Goal: Transaction & Acquisition: Purchase product/service

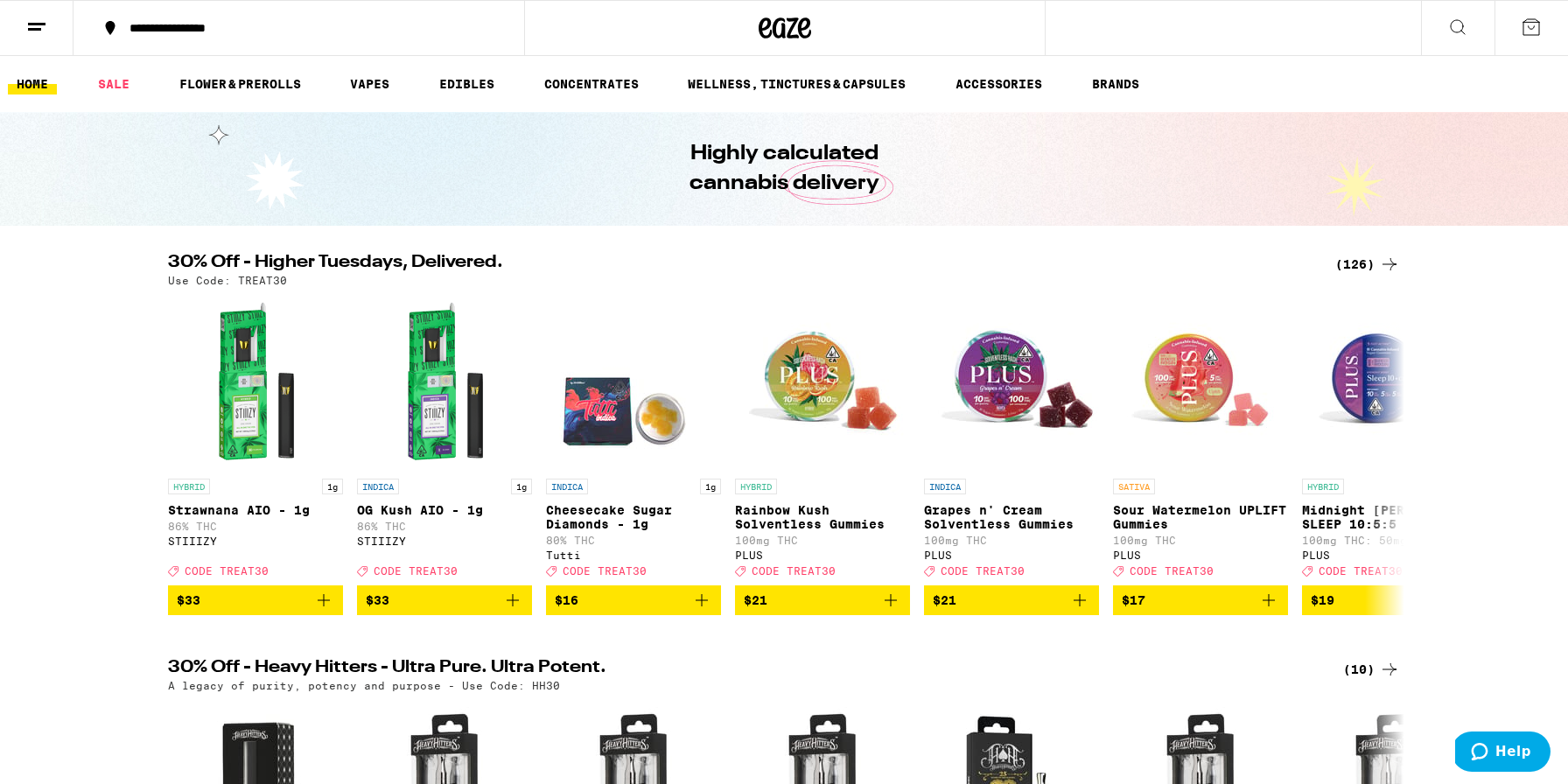
click at [1363, 271] on div "(126)" at bounding box center [1367, 263] width 64 height 21
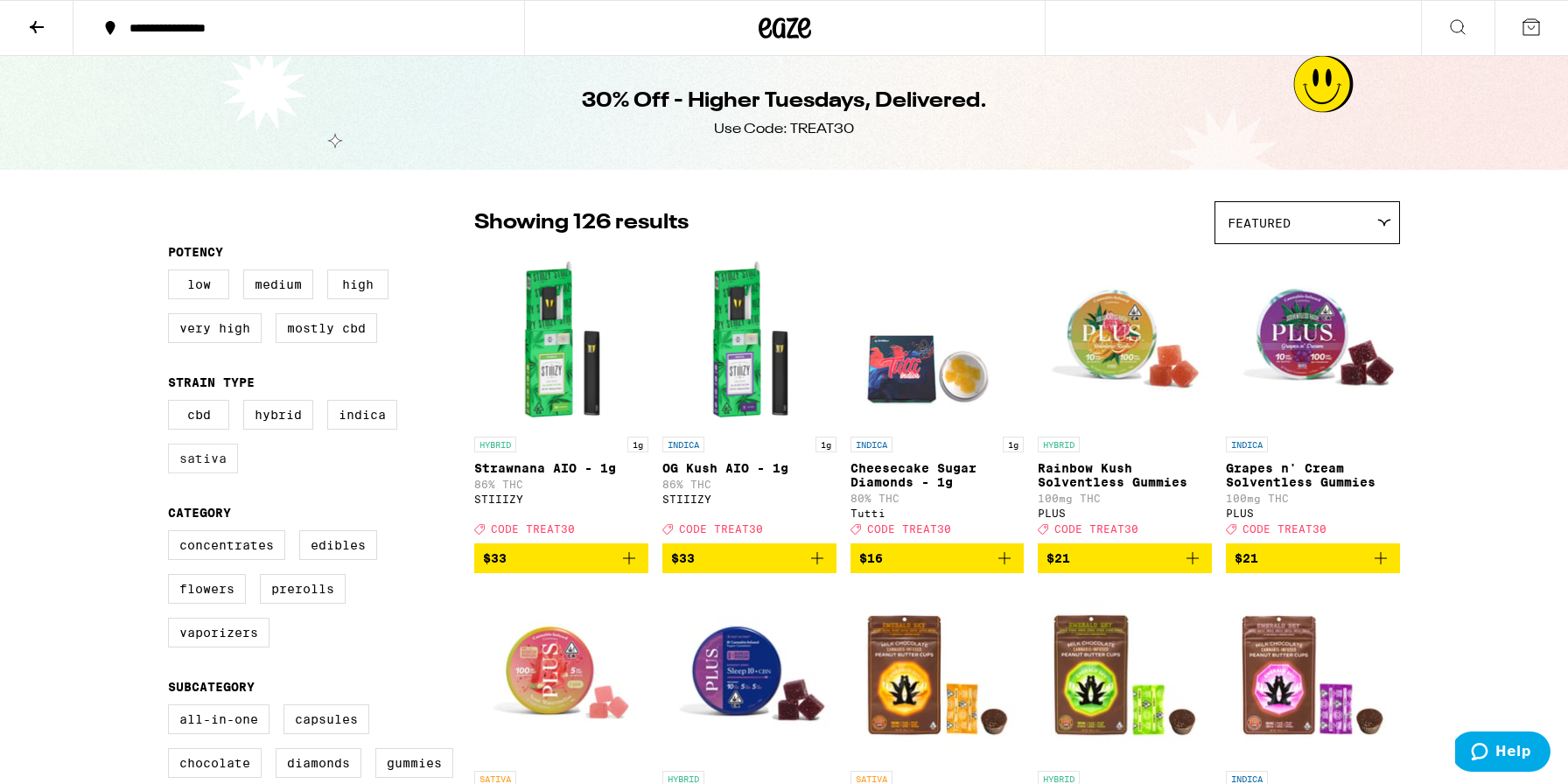
click at [183, 471] on label "Sativa" at bounding box center [202, 458] width 70 height 30
click at [172, 403] on input "Sativa" at bounding box center [171, 402] width 1 height 1
checkbox input "true"
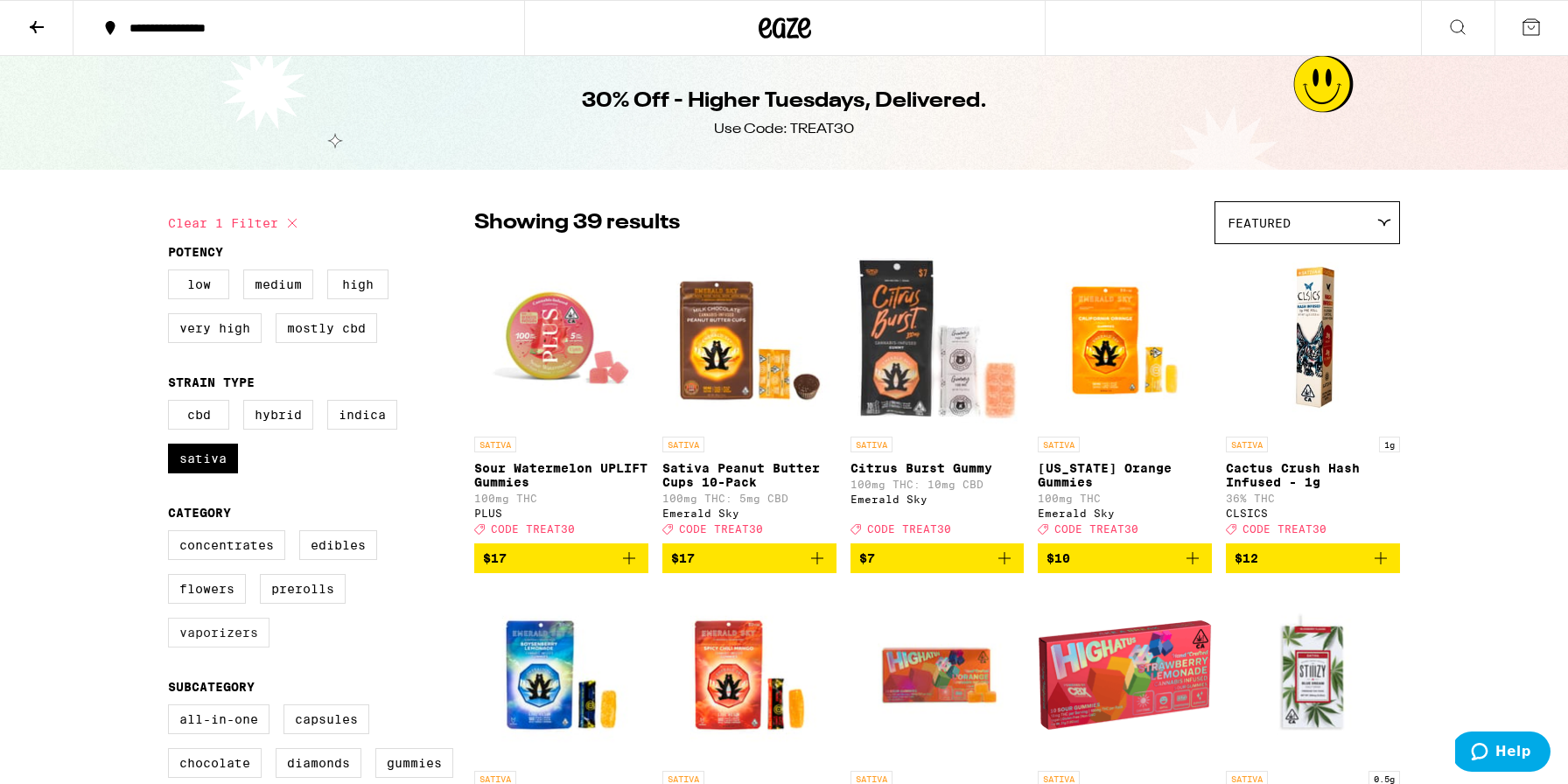
click at [226, 647] on label "Vaporizers" at bounding box center [218, 632] width 101 height 30
click at [172, 533] on input "Vaporizers" at bounding box center [171, 532] width 1 height 1
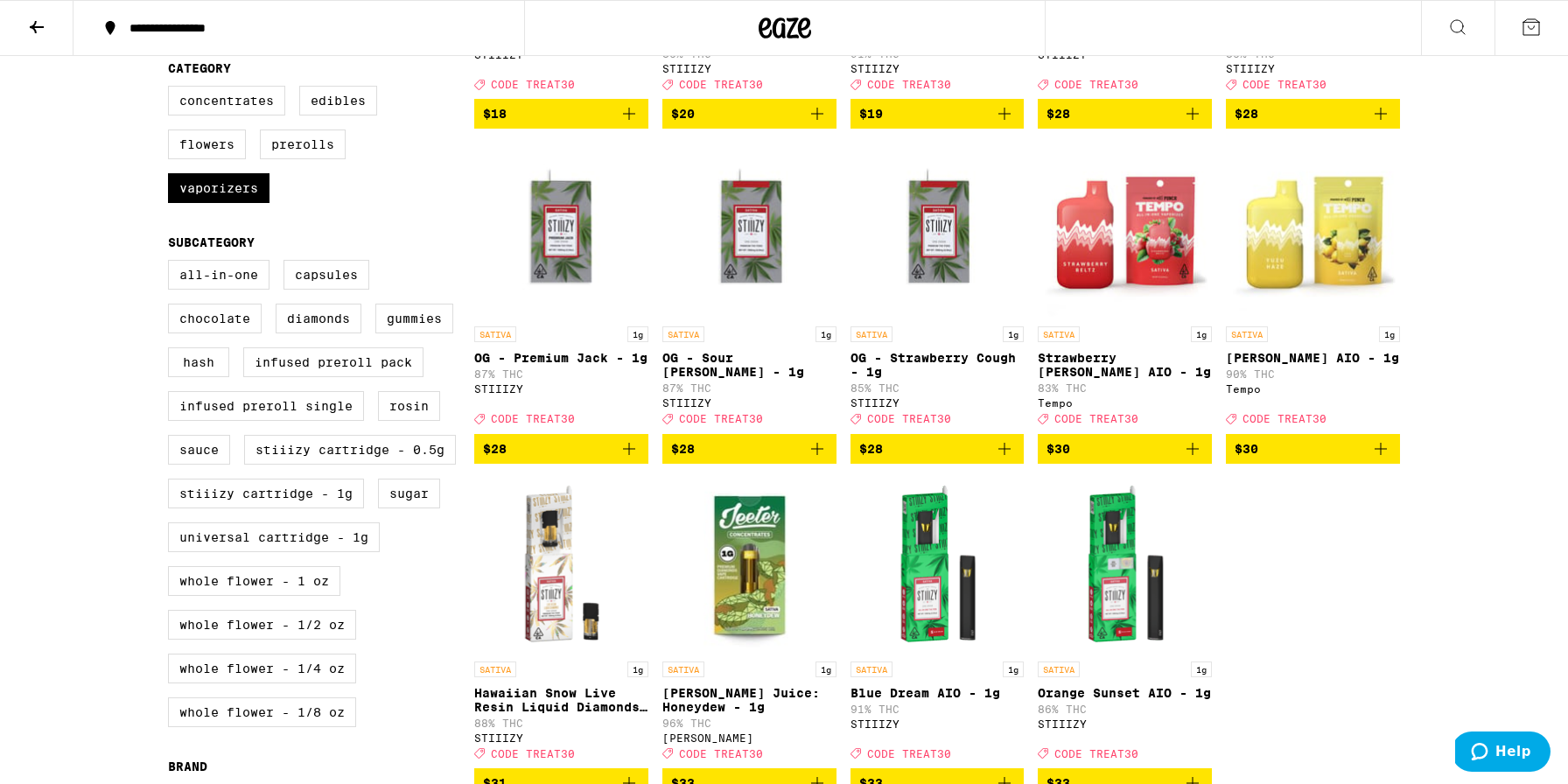
scroll to position [444, 0]
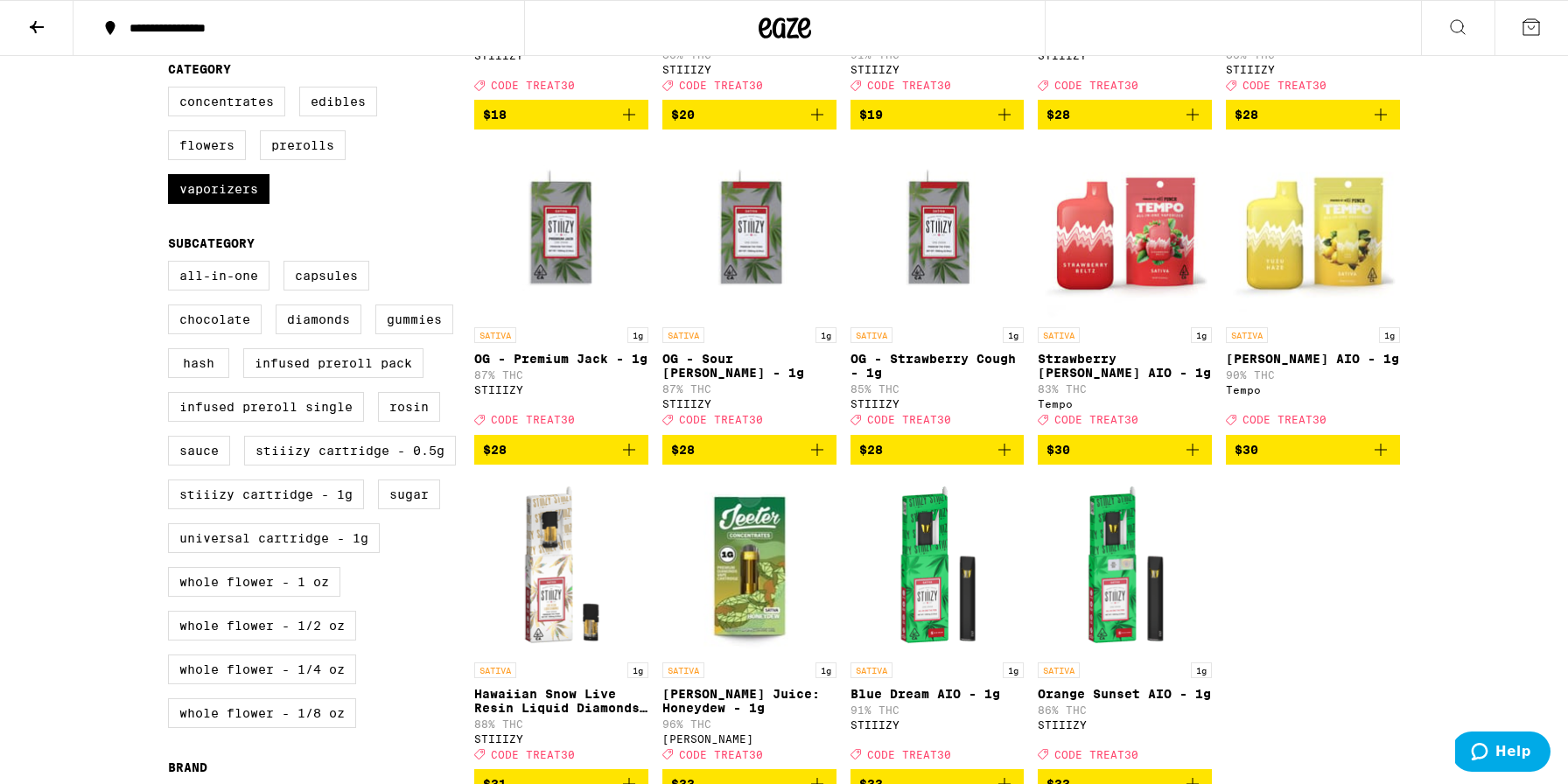
click at [1386, 460] on icon "Add to bag" at bounding box center [1380, 449] width 21 height 21
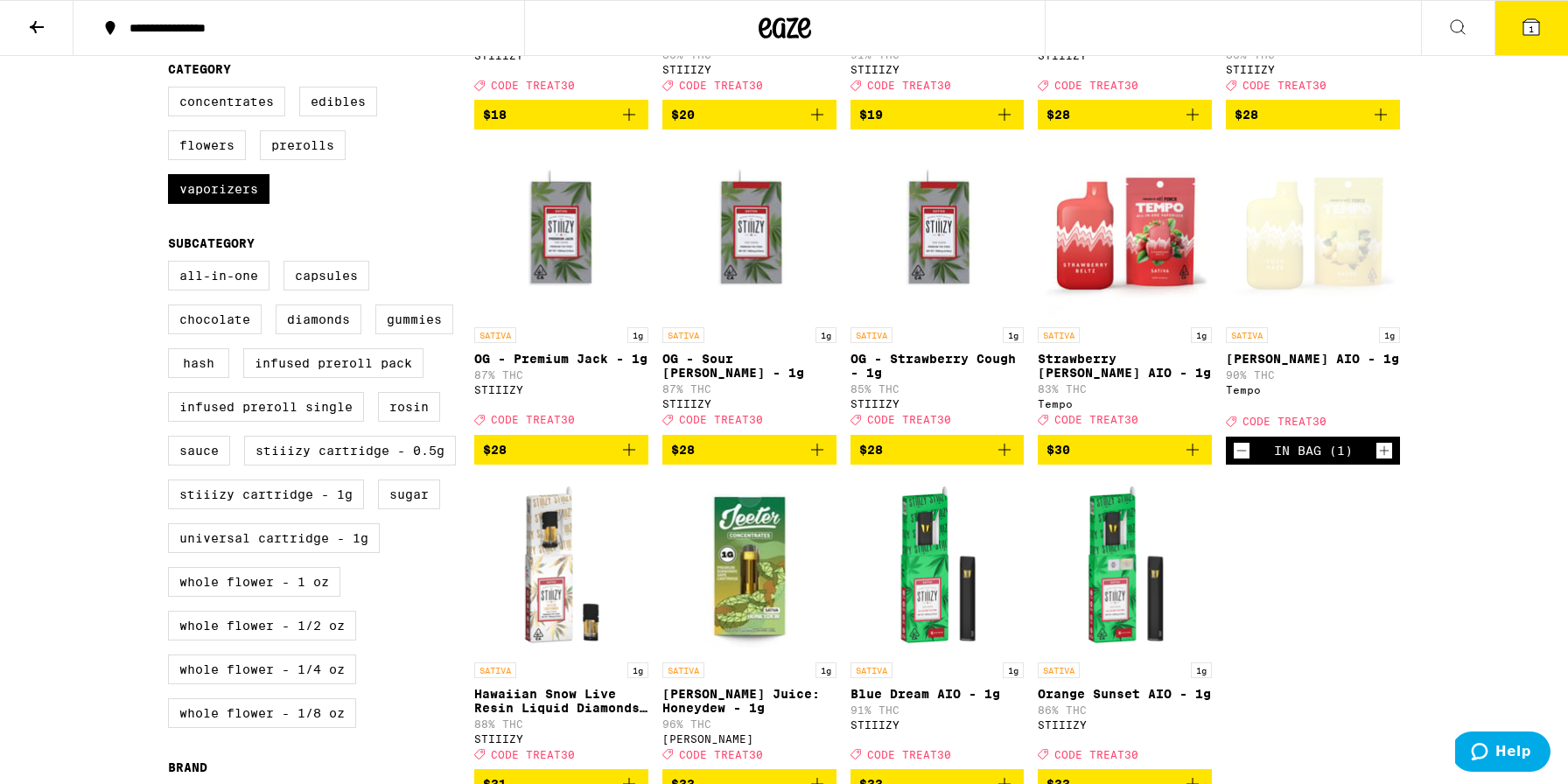
scroll to position [500, 0]
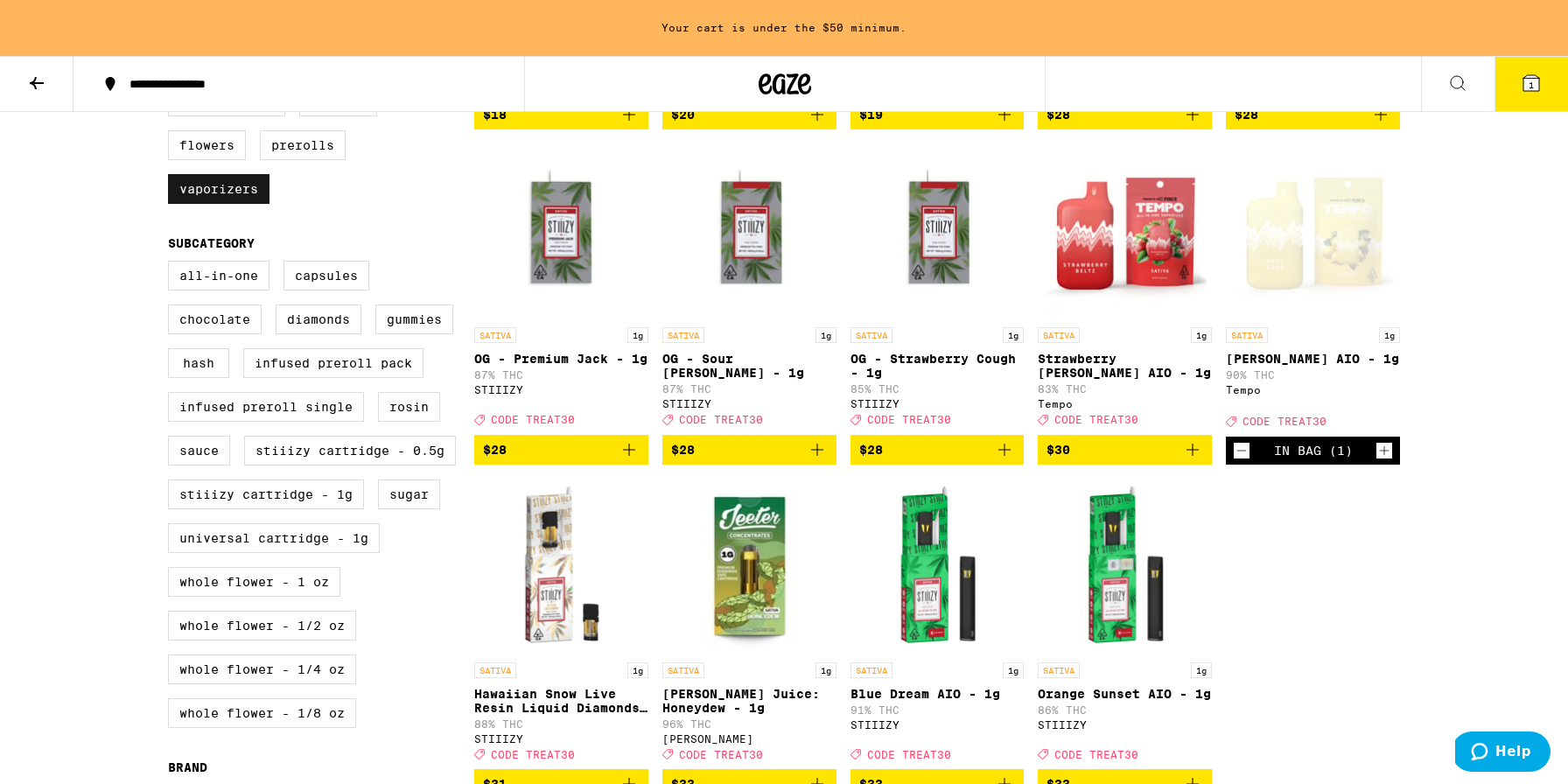
click at [257, 204] on label "Vaporizers" at bounding box center [218, 188] width 101 height 30
click at [172, 91] on input "Vaporizers" at bounding box center [171, 90] width 1 height 1
checkbox input "false"
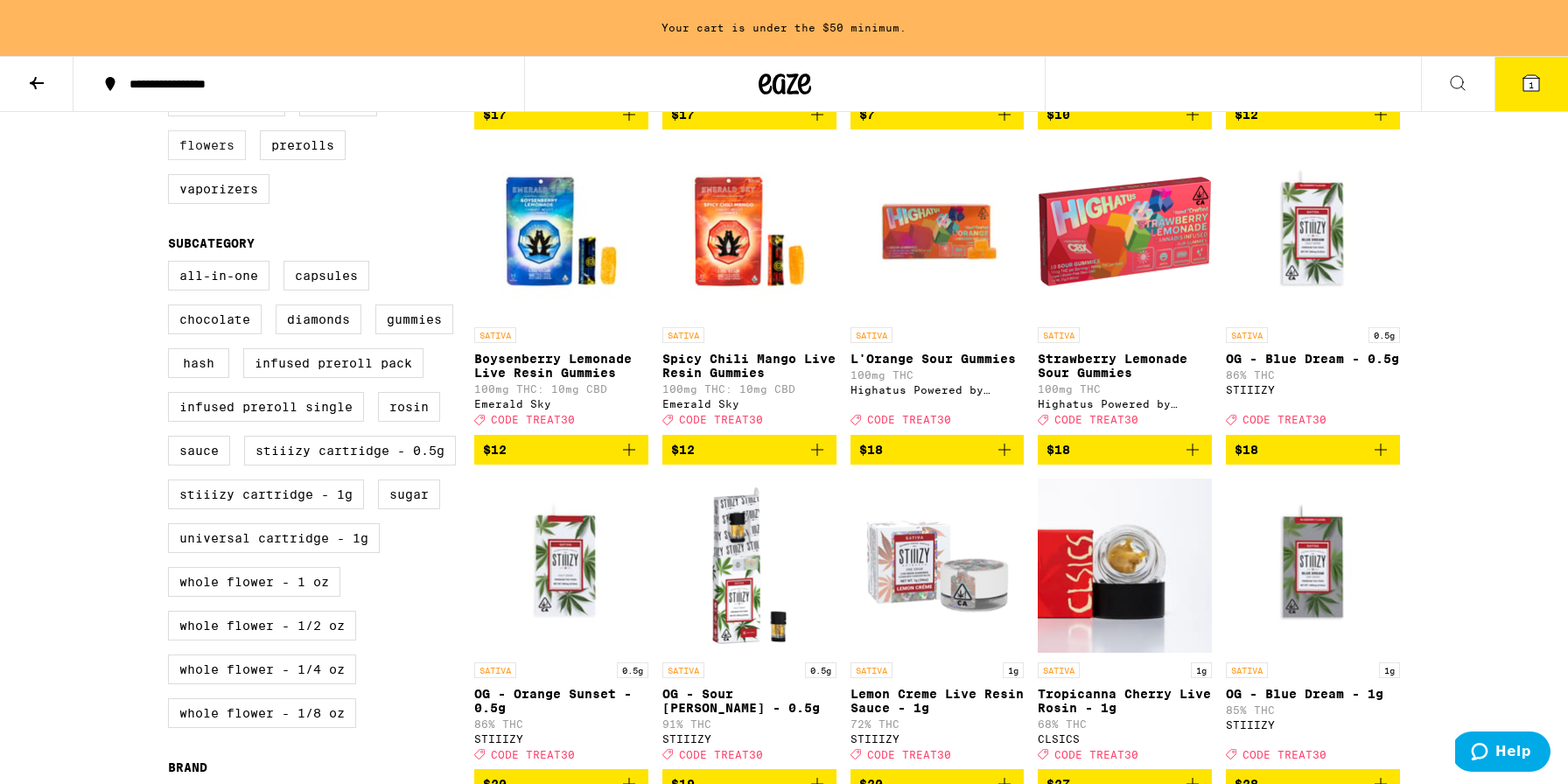
click at [219, 160] on label "Flowers" at bounding box center [207, 145] width 78 height 30
click at [172, 91] on input "Flowers" at bounding box center [171, 90] width 1 height 1
checkbox input "true"
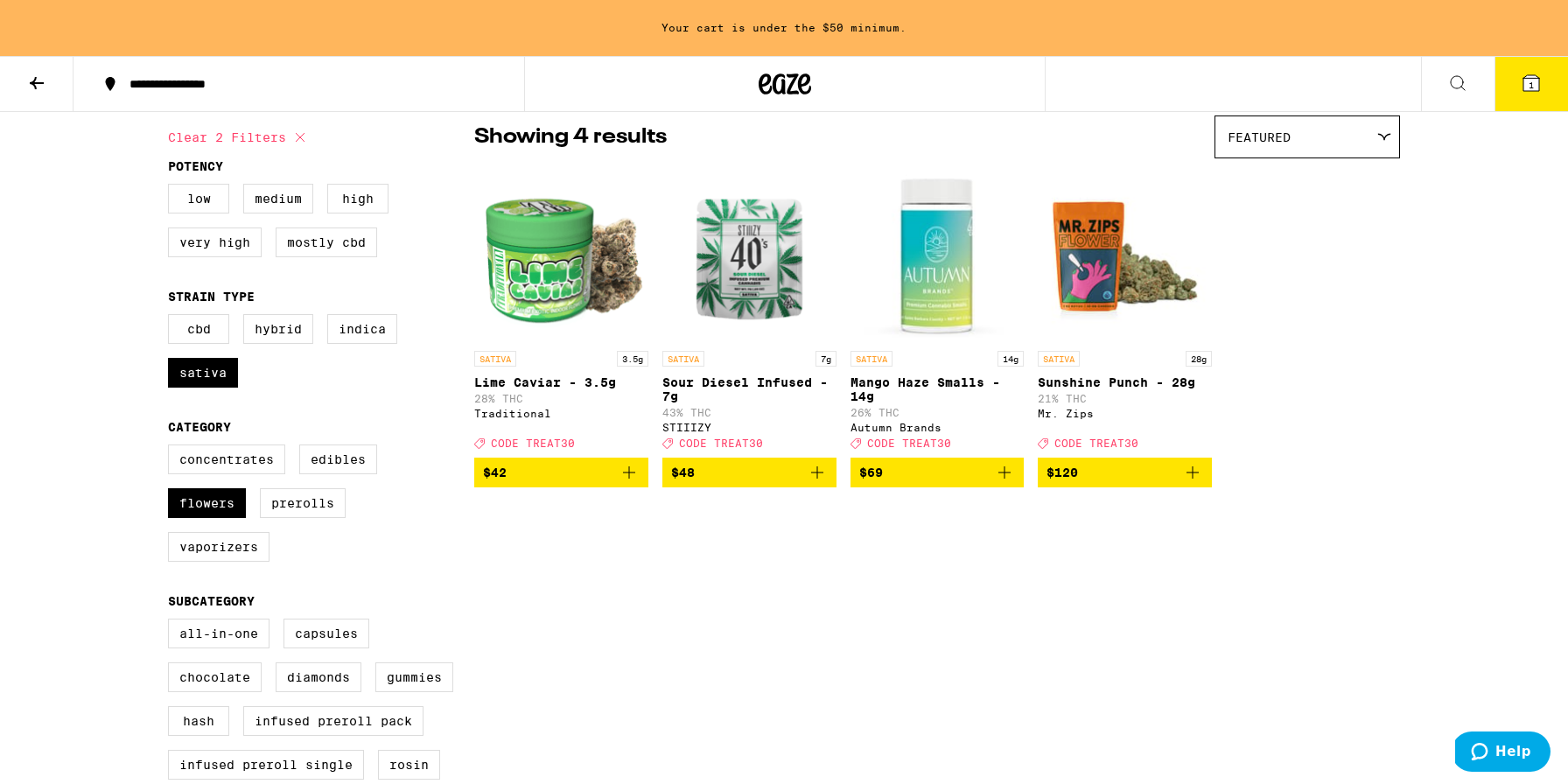
scroll to position [67, 0]
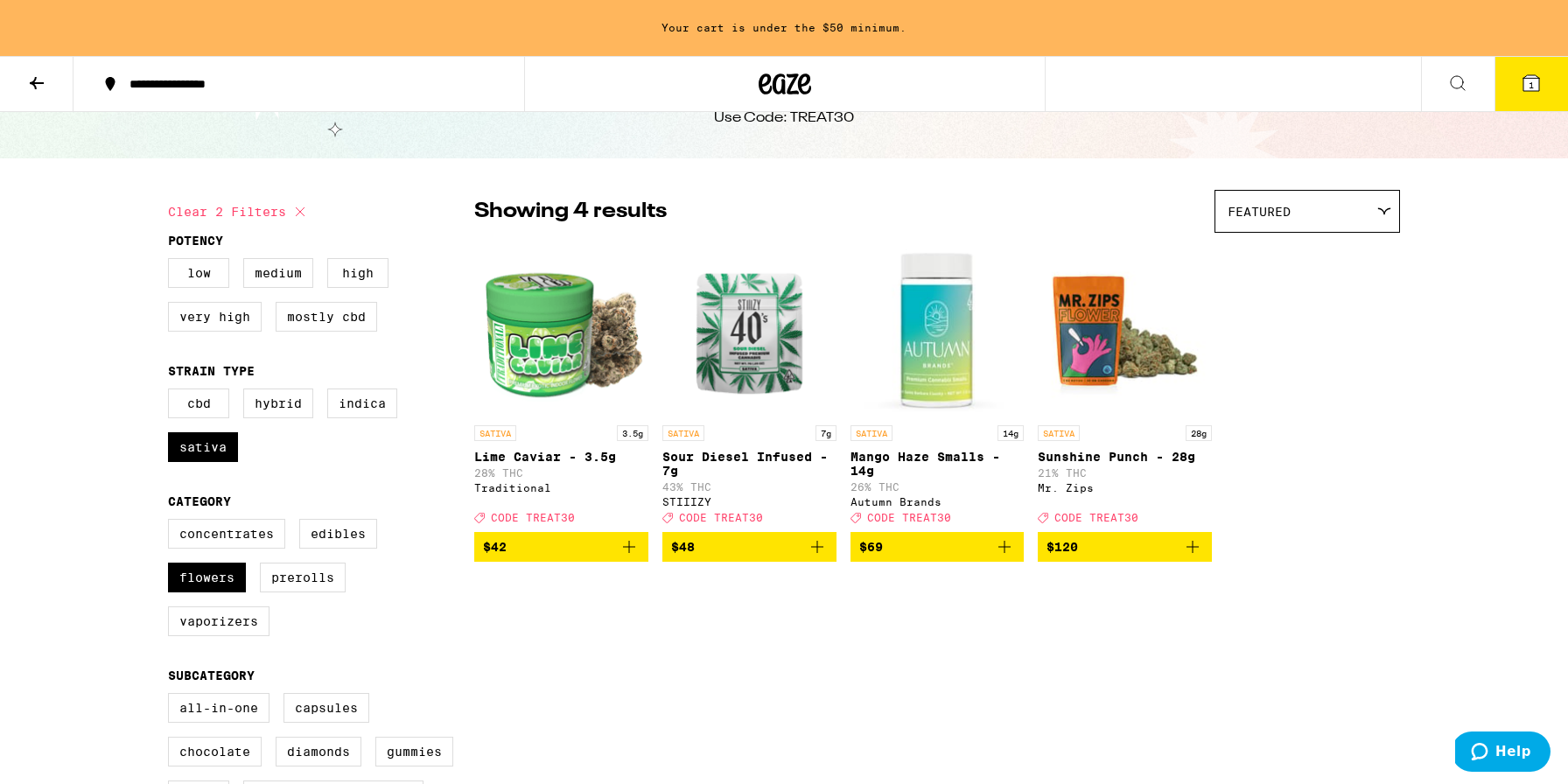
click at [1002, 557] on icon "Add to bag" at bounding box center [1004, 546] width 21 height 21
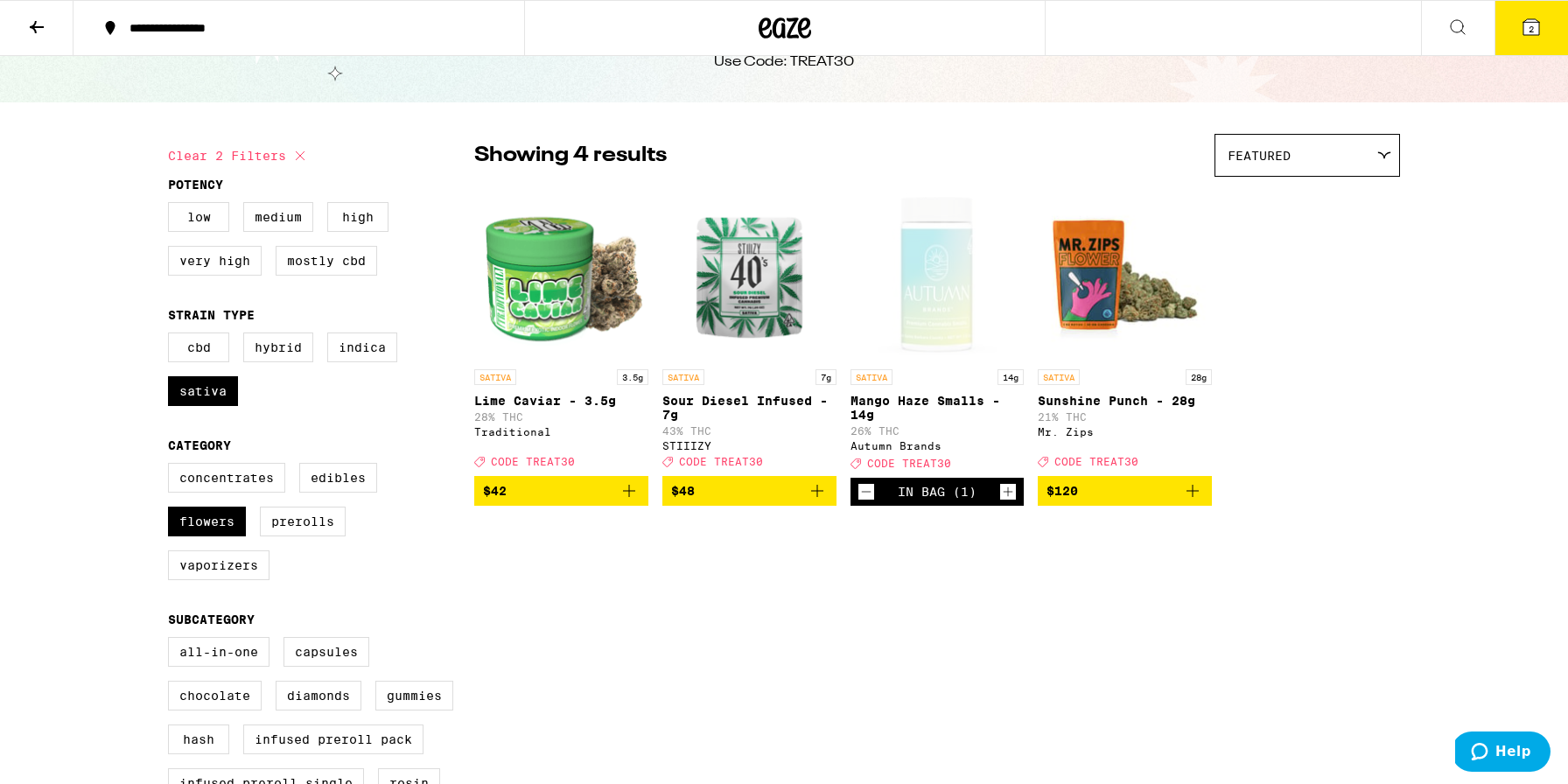
scroll to position [12, 0]
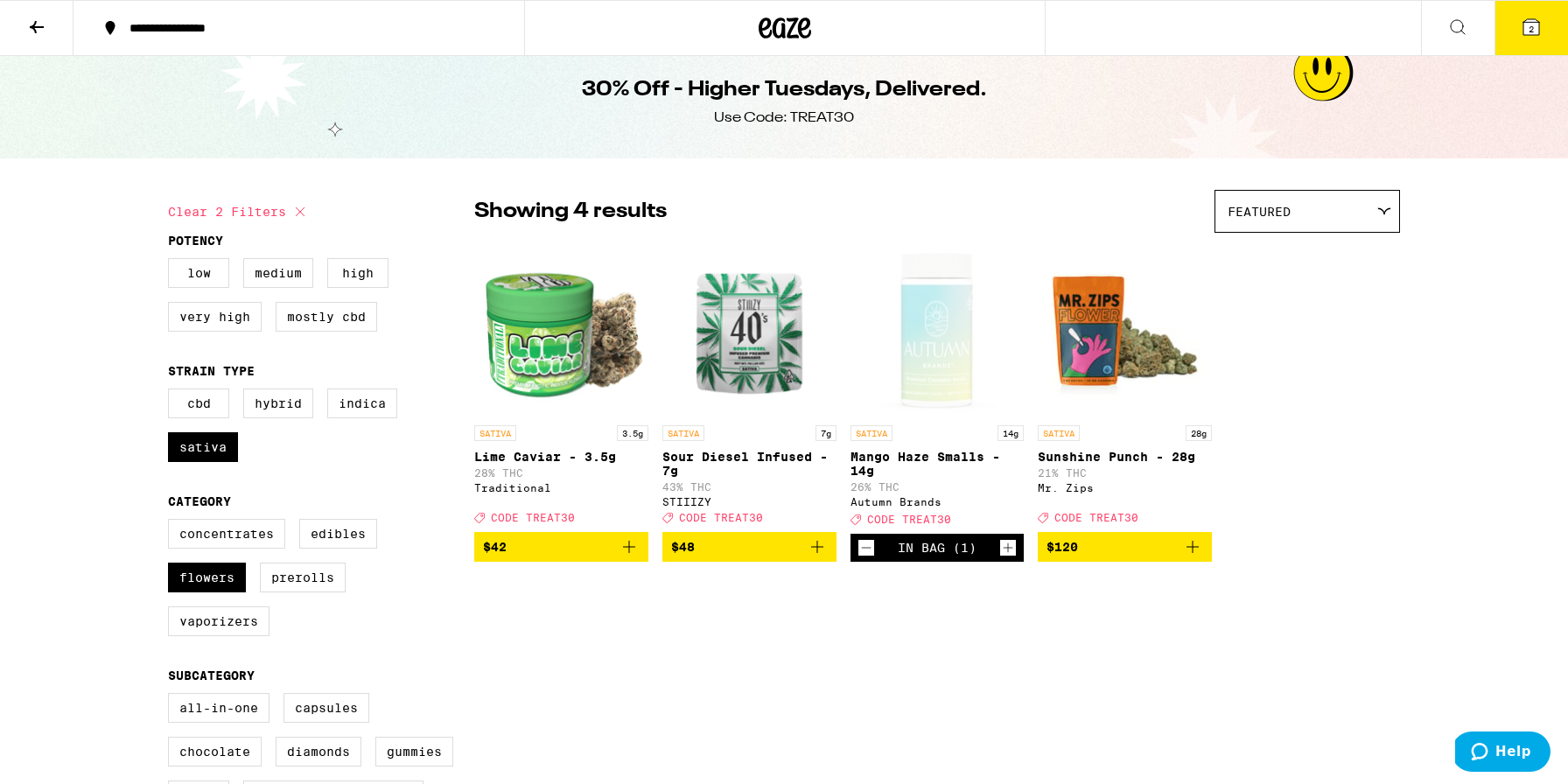
click at [39, 38] on button at bounding box center [36, 28] width 73 height 55
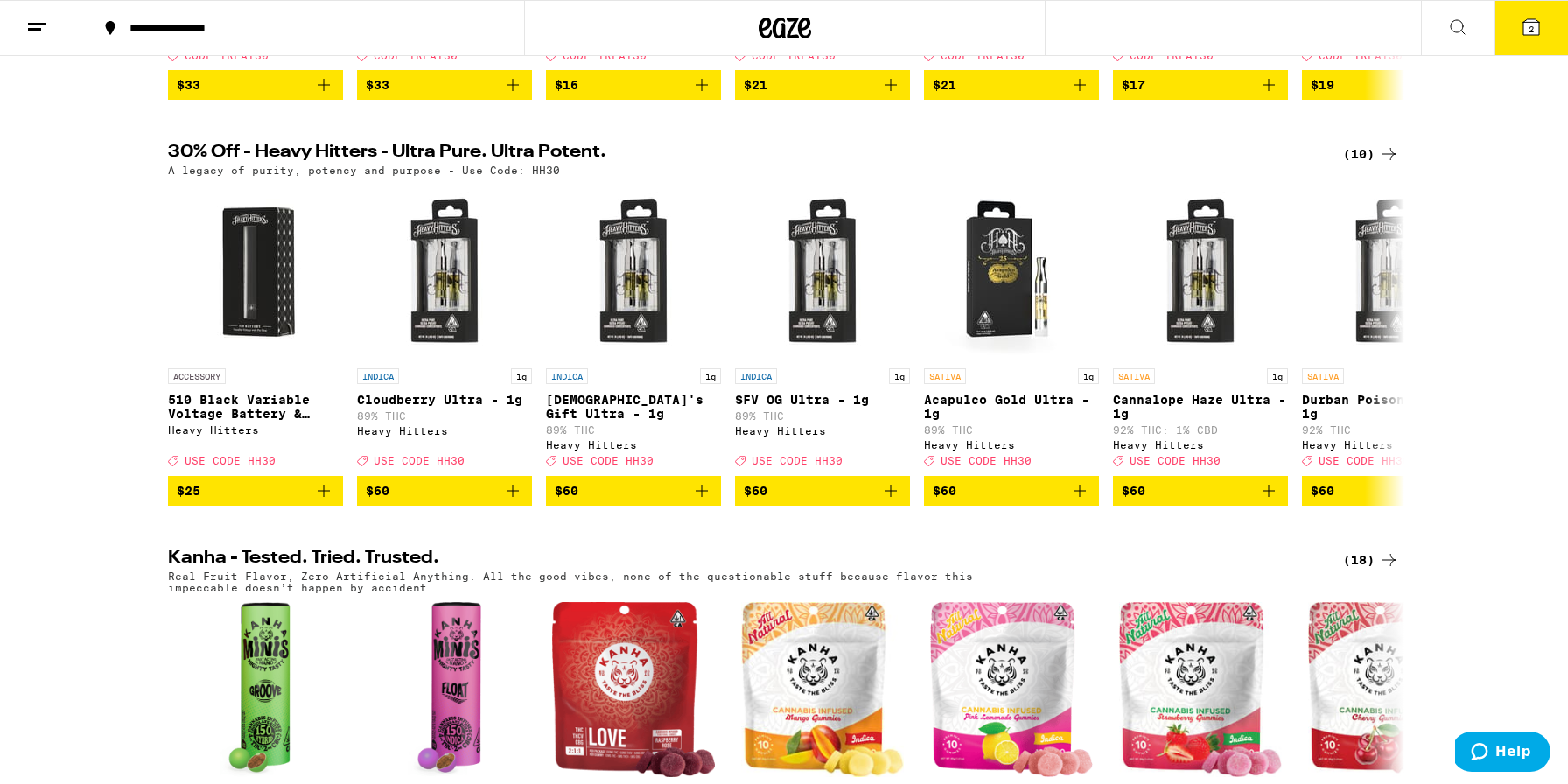
click at [1368, 163] on div "(10)" at bounding box center [1371, 153] width 57 height 21
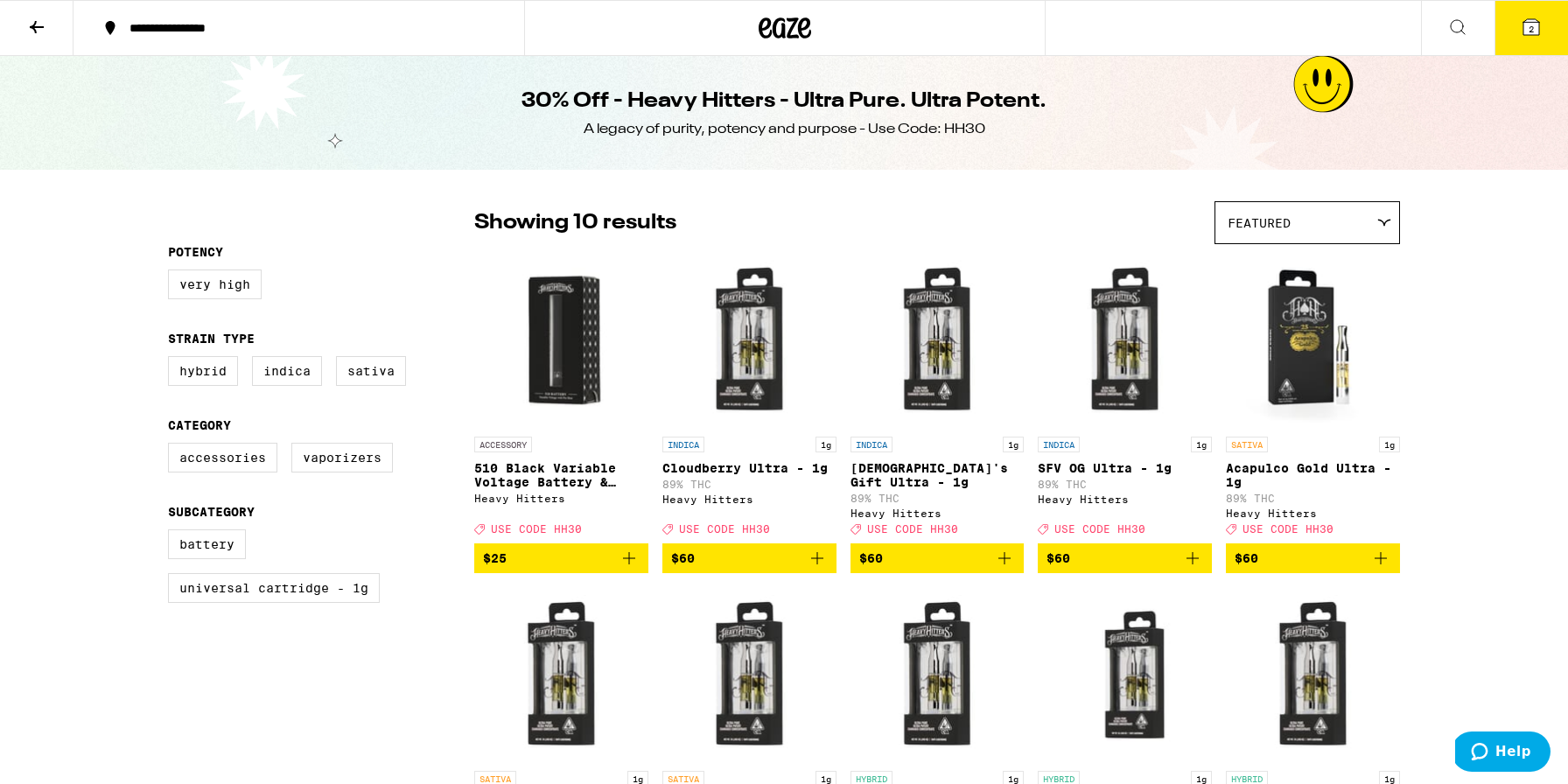
click at [48, 30] on button at bounding box center [36, 28] width 73 height 55
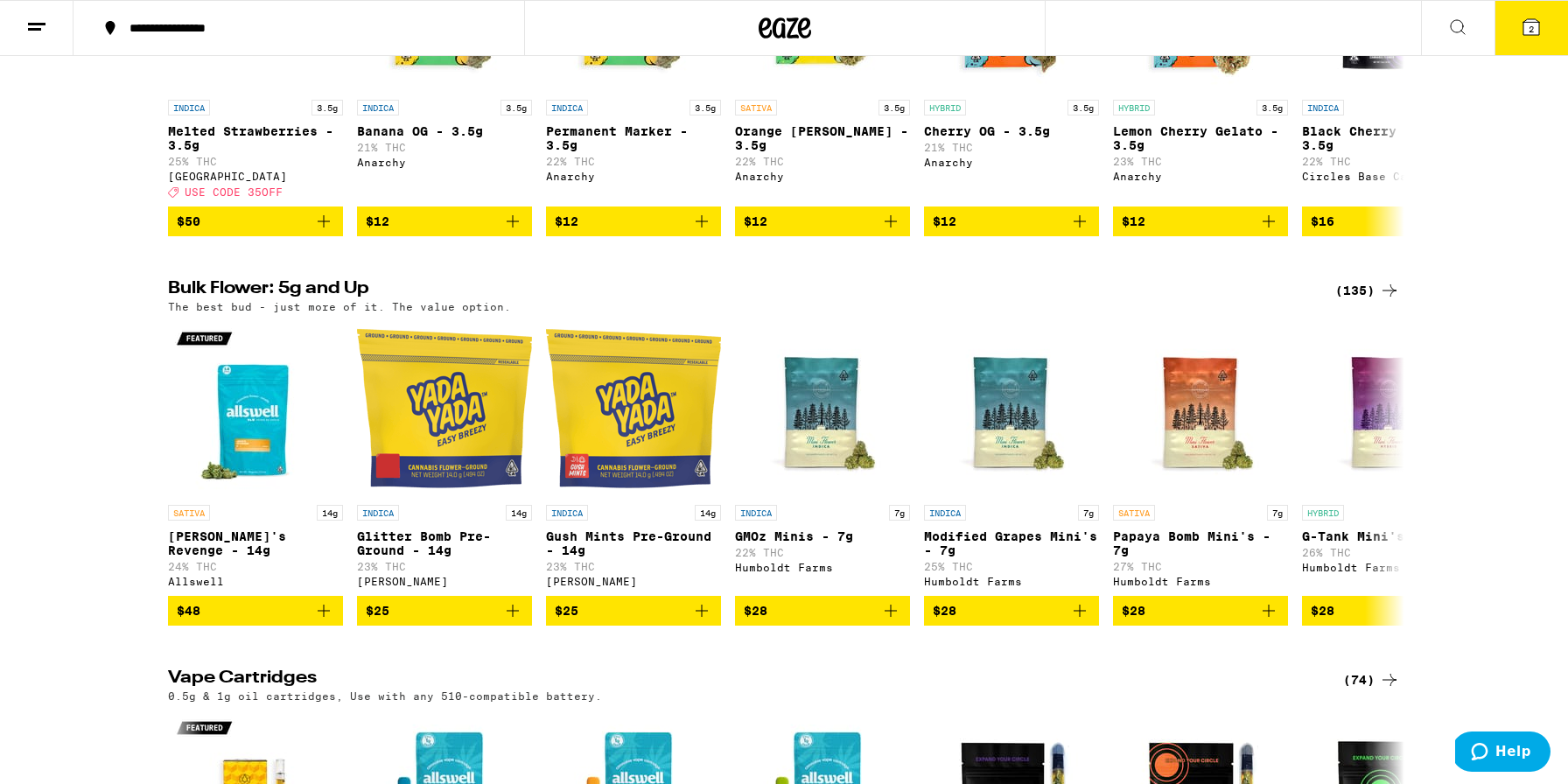
scroll to position [1992, 0]
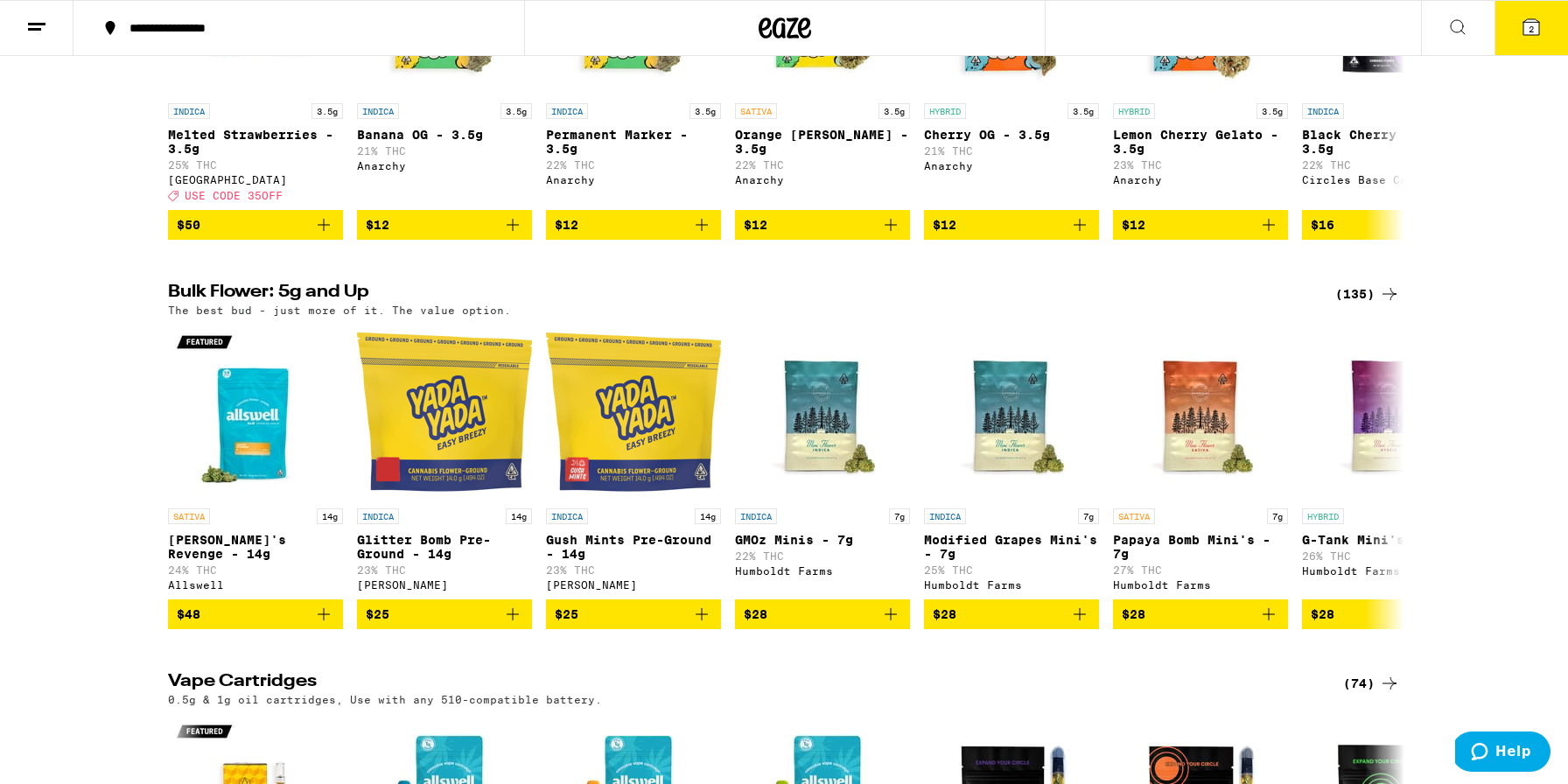
click at [1363, 304] on div "(135)" at bounding box center [1367, 293] width 64 height 21
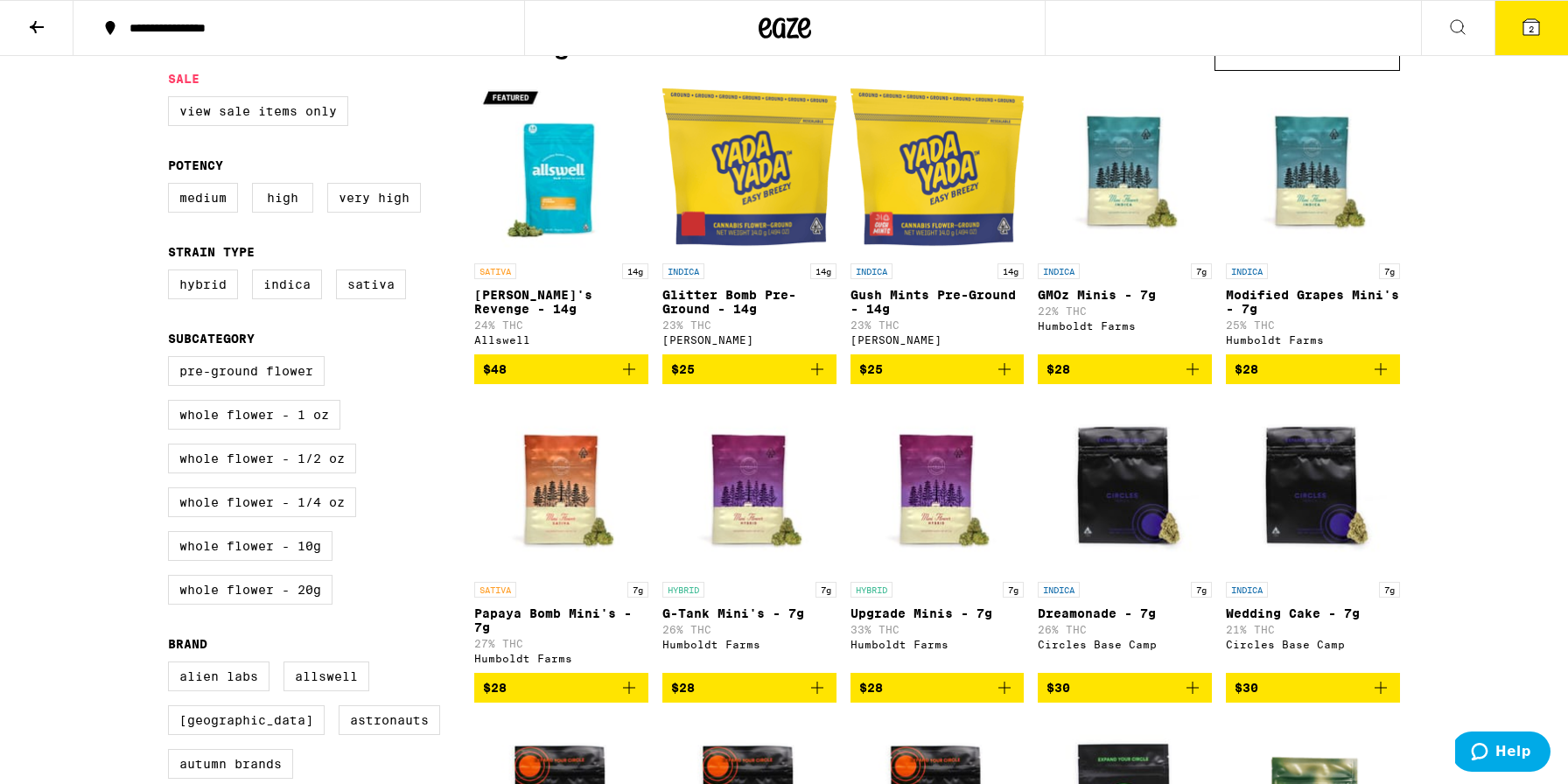
scroll to position [174, 0]
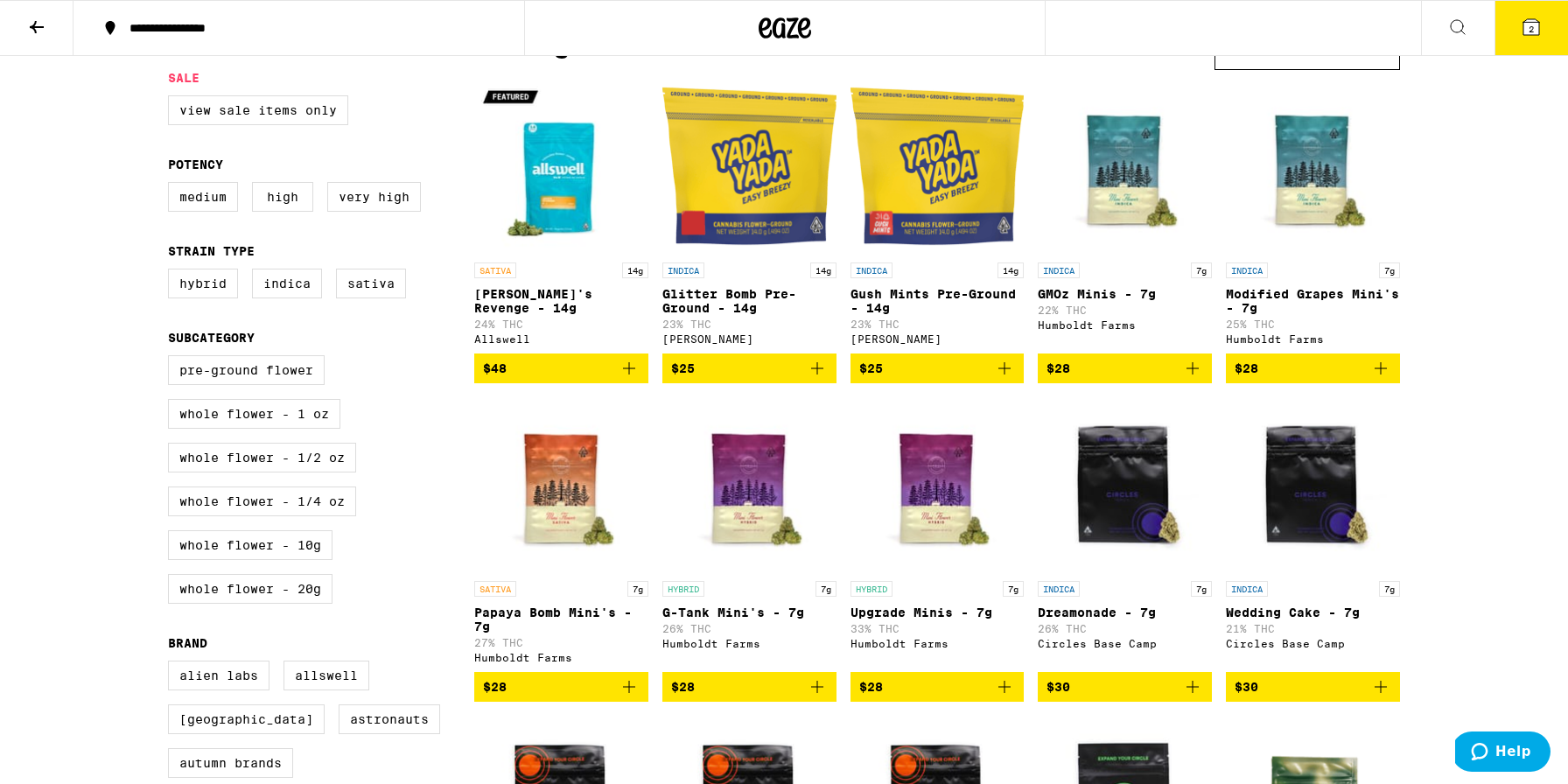
click at [417, 294] on div "Hybrid Indica Sativa" at bounding box center [321, 291] width 306 height 43
click at [399, 294] on label "Sativa" at bounding box center [370, 283] width 70 height 30
click at [172, 272] on input "Sativa" at bounding box center [171, 271] width 1 height 1
checkbox input "true"
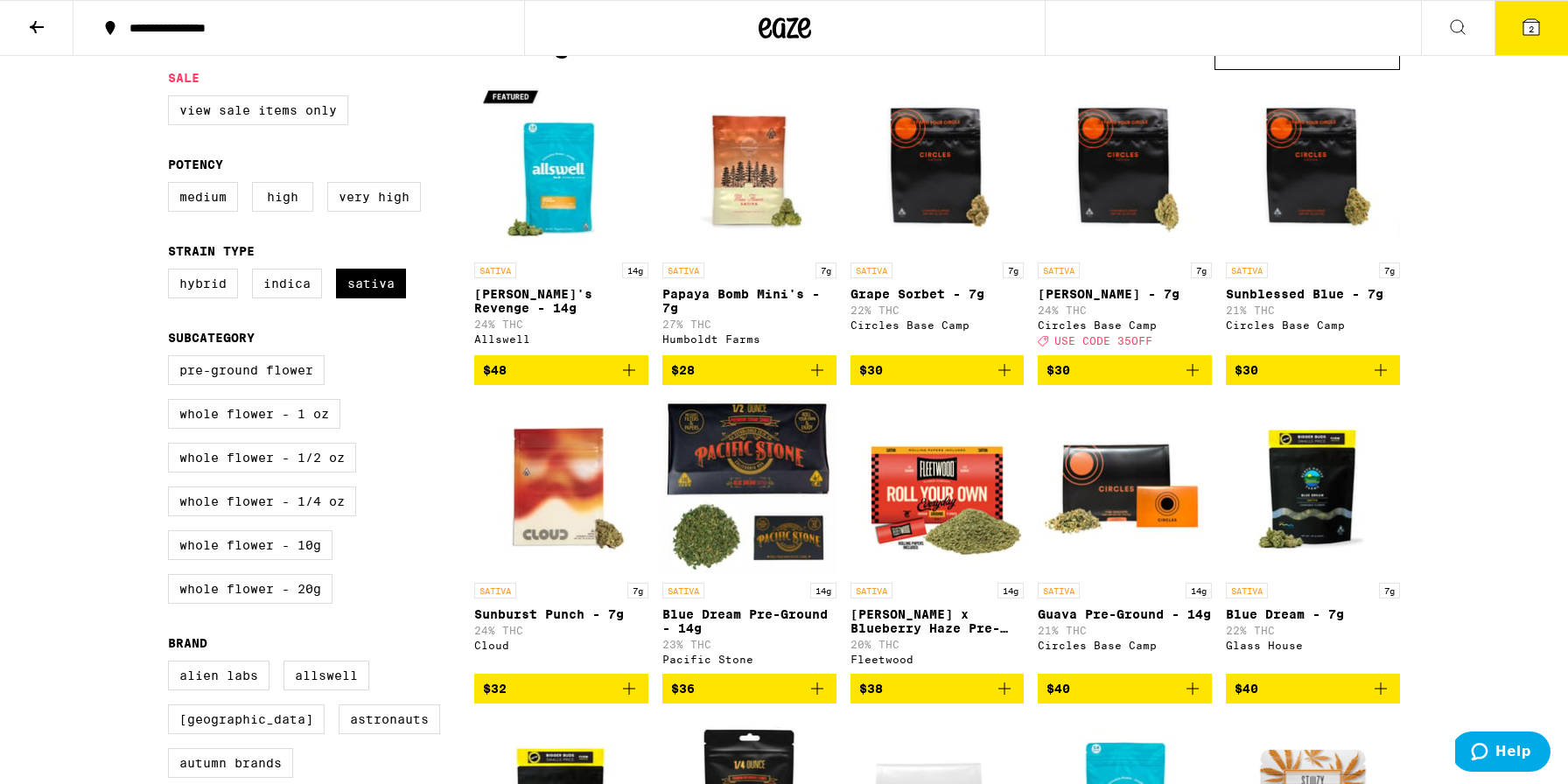
scroll to position [120, 0]
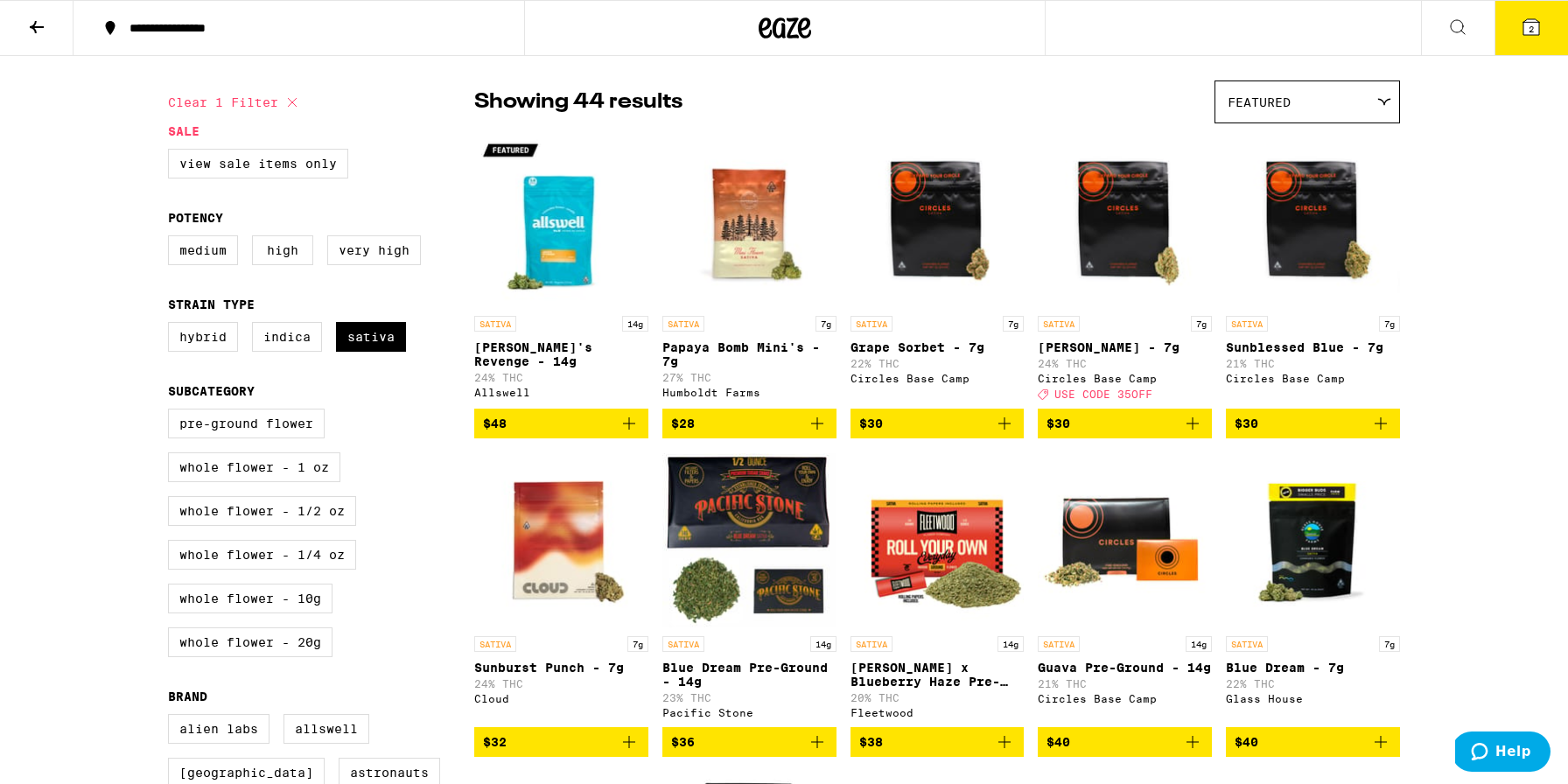
click at [1313, 122] on div "Featured" at bounding box center [1307, 101] width 184 height 41
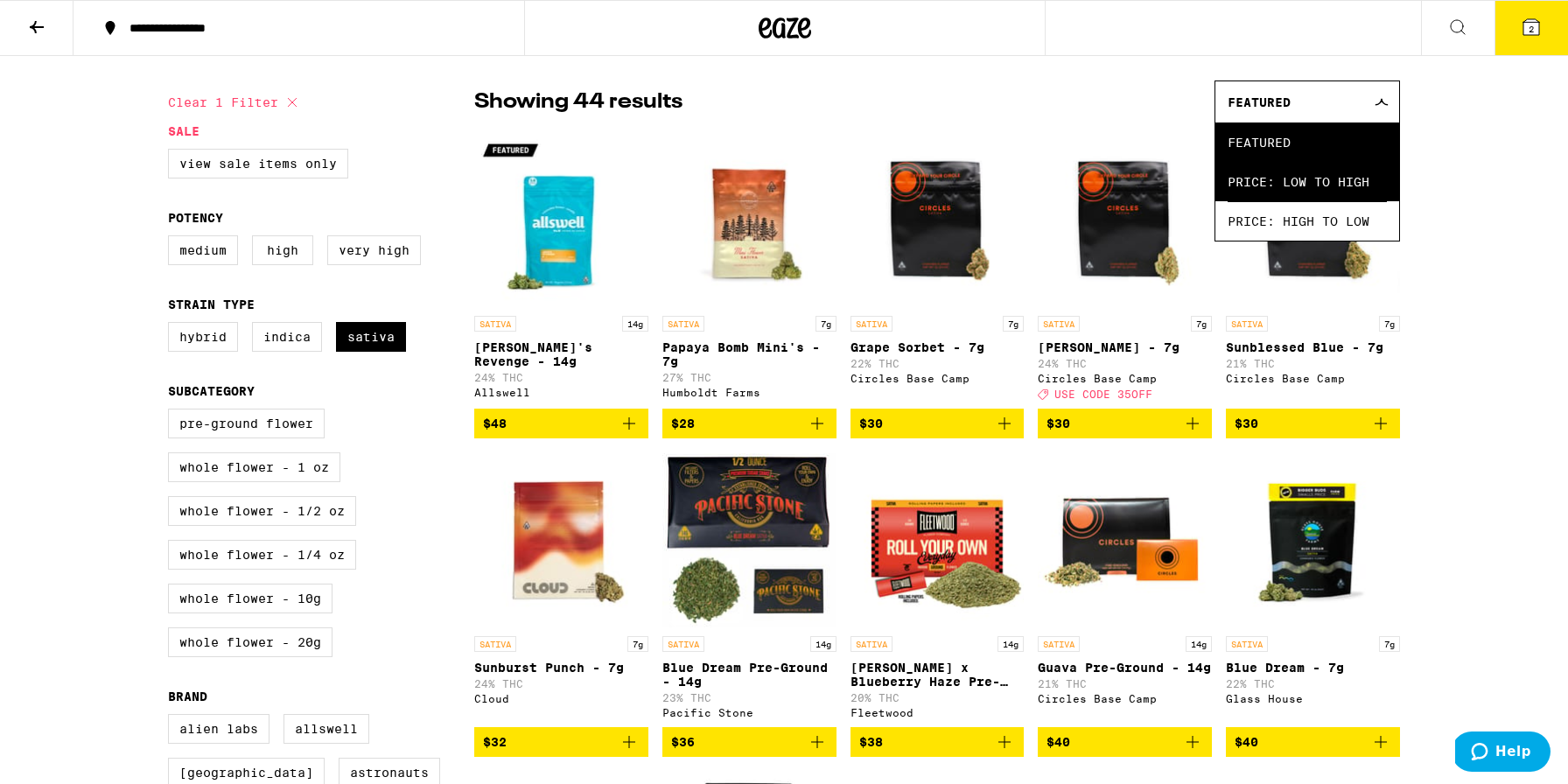
click at [1259, 190] on span "Price: Low to High" at bounding box center [1307, 181] width 159 height 39
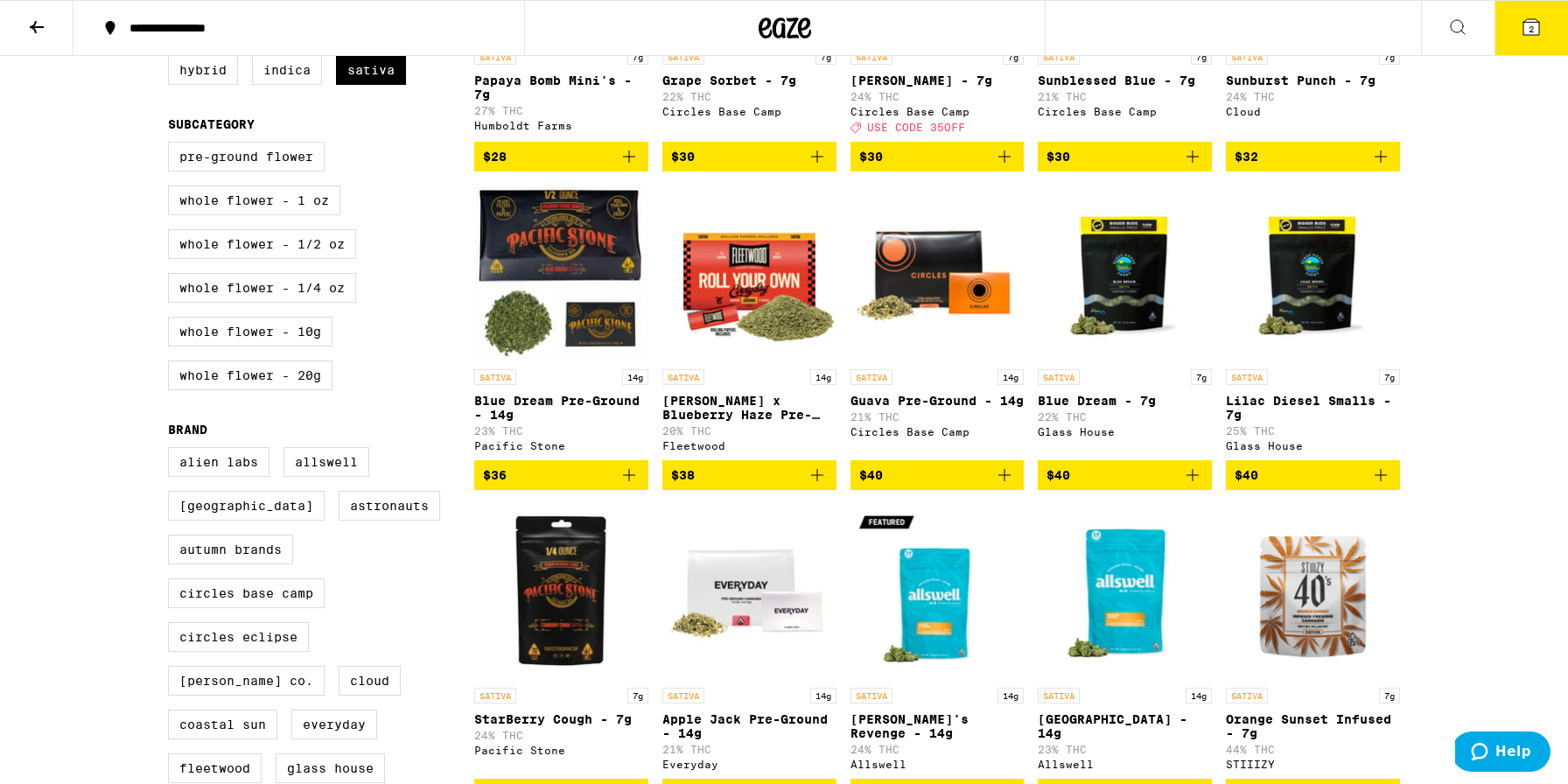
scroll to position [483, 0]
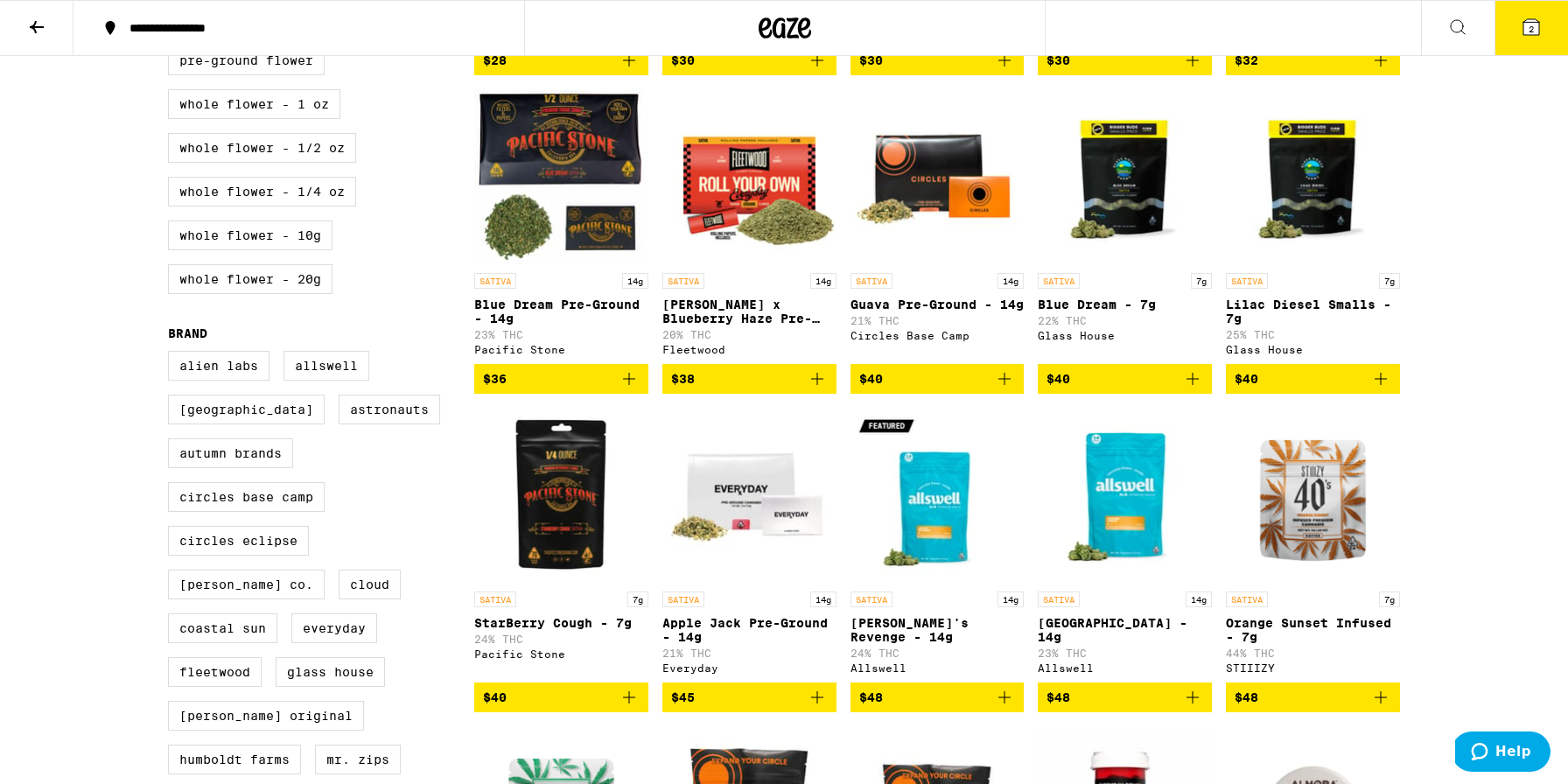
click at [1525, 18] on icon at bounding box center [1531, 26] width 21 height 21
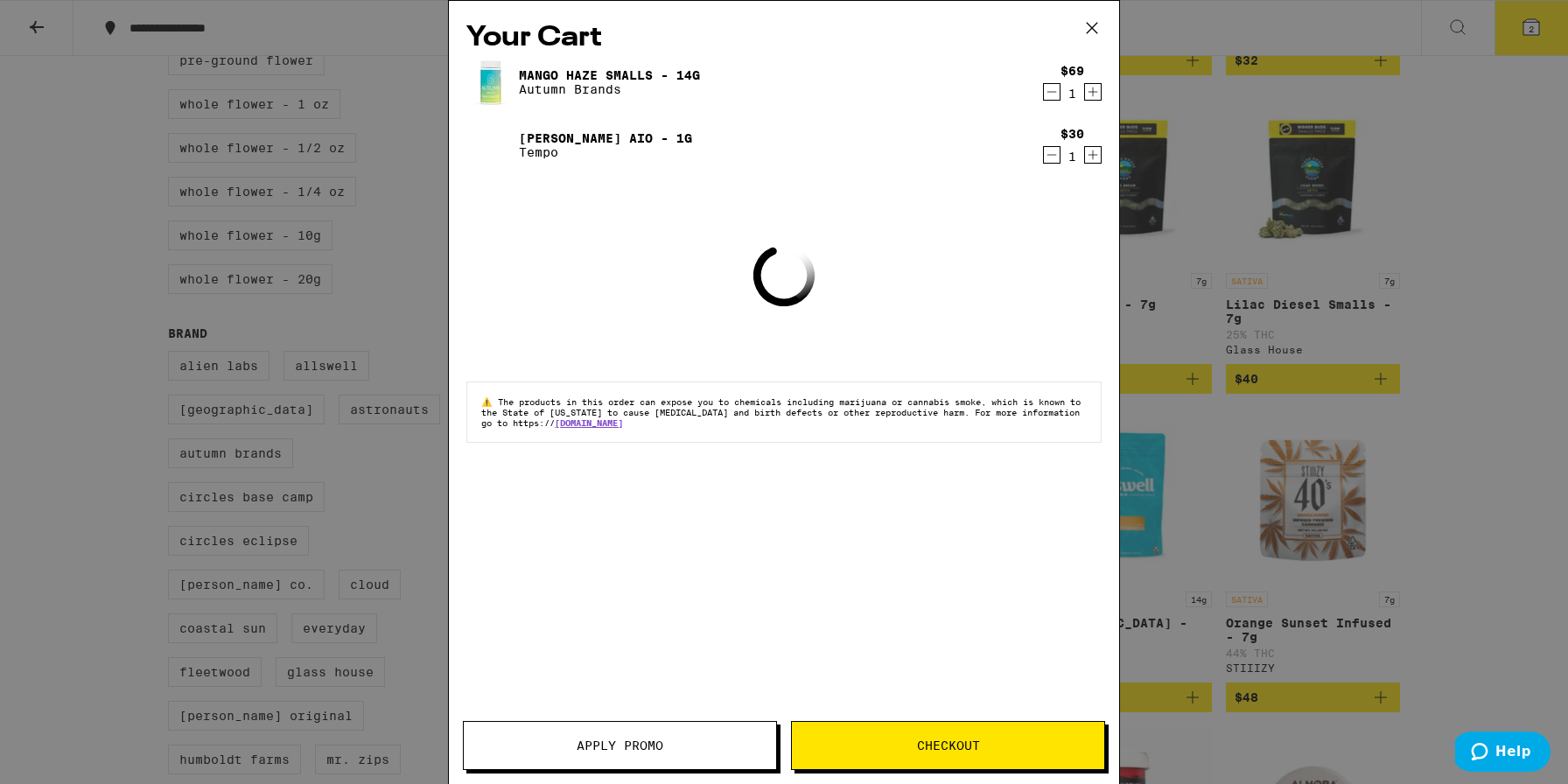
click at [1092, 32] on icon at bounding box center [1092, 27] width 26 height 26
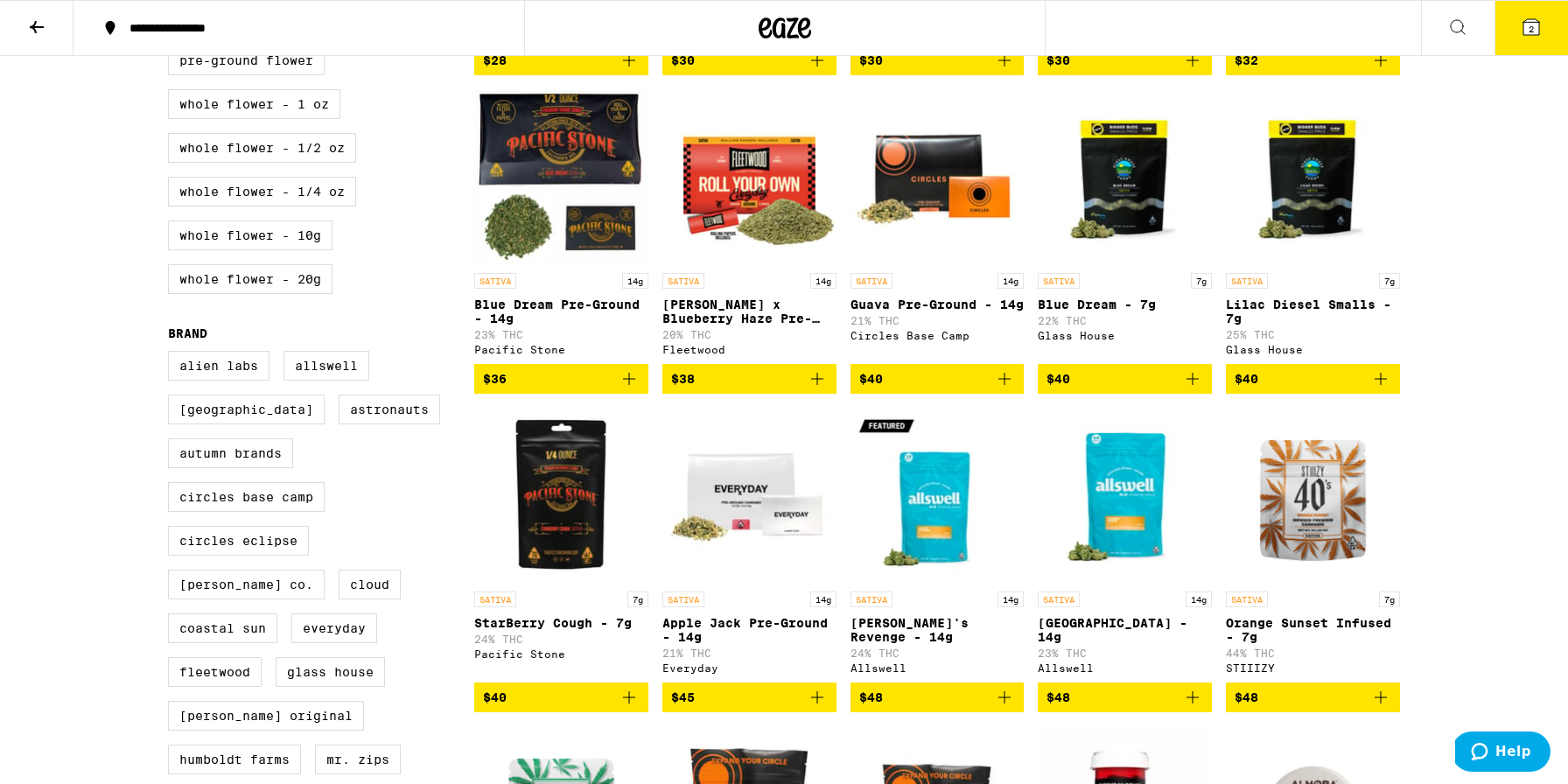
click at [1193, 389] on icon "Add to bag" at bounding box center [1192, 378] width 21 height 21
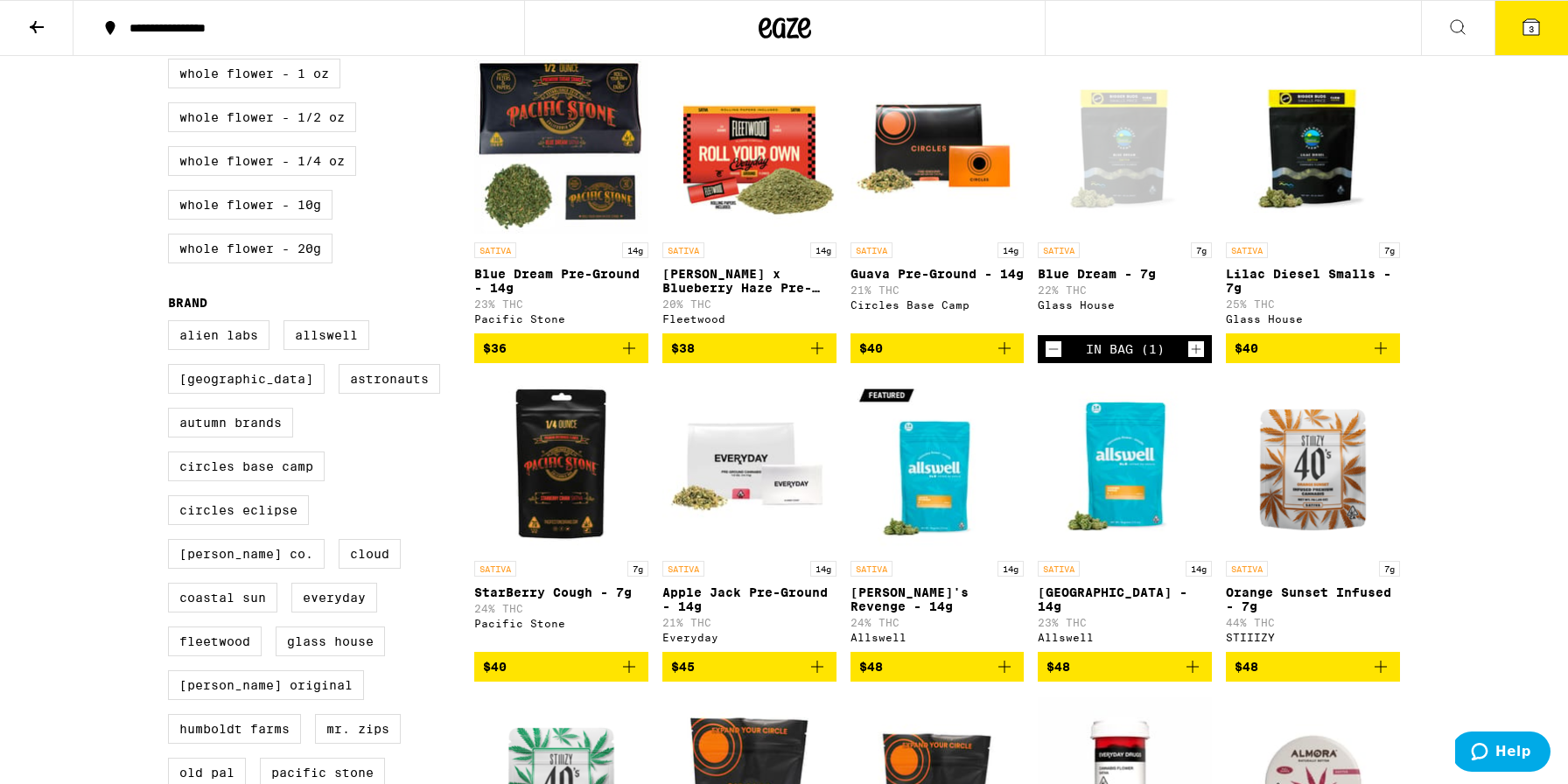
scroll to position [511, 0]
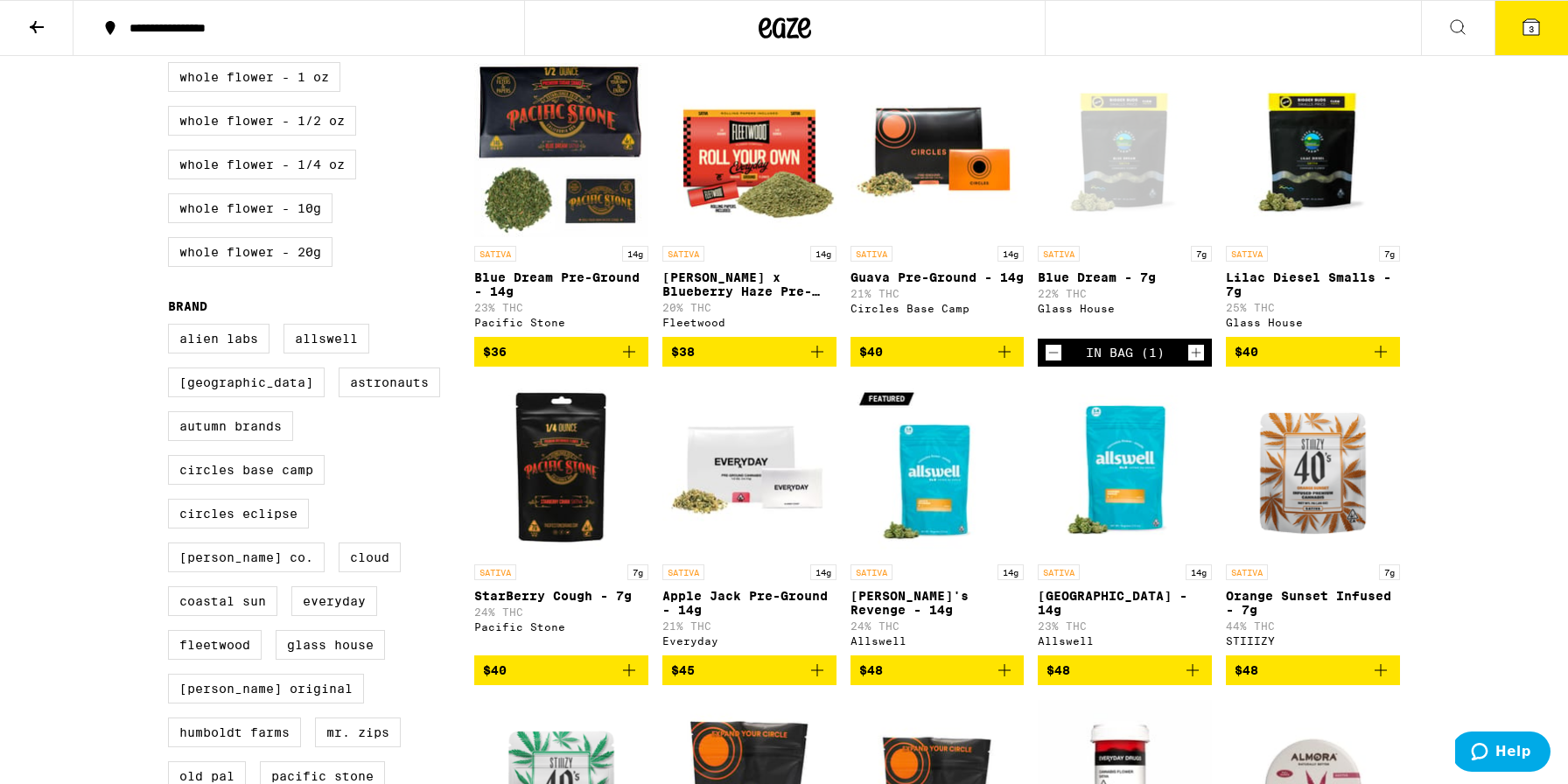
click at [1054, 363] on icon "Decrement" at bounding box center [1053, 352] width 15 height 21
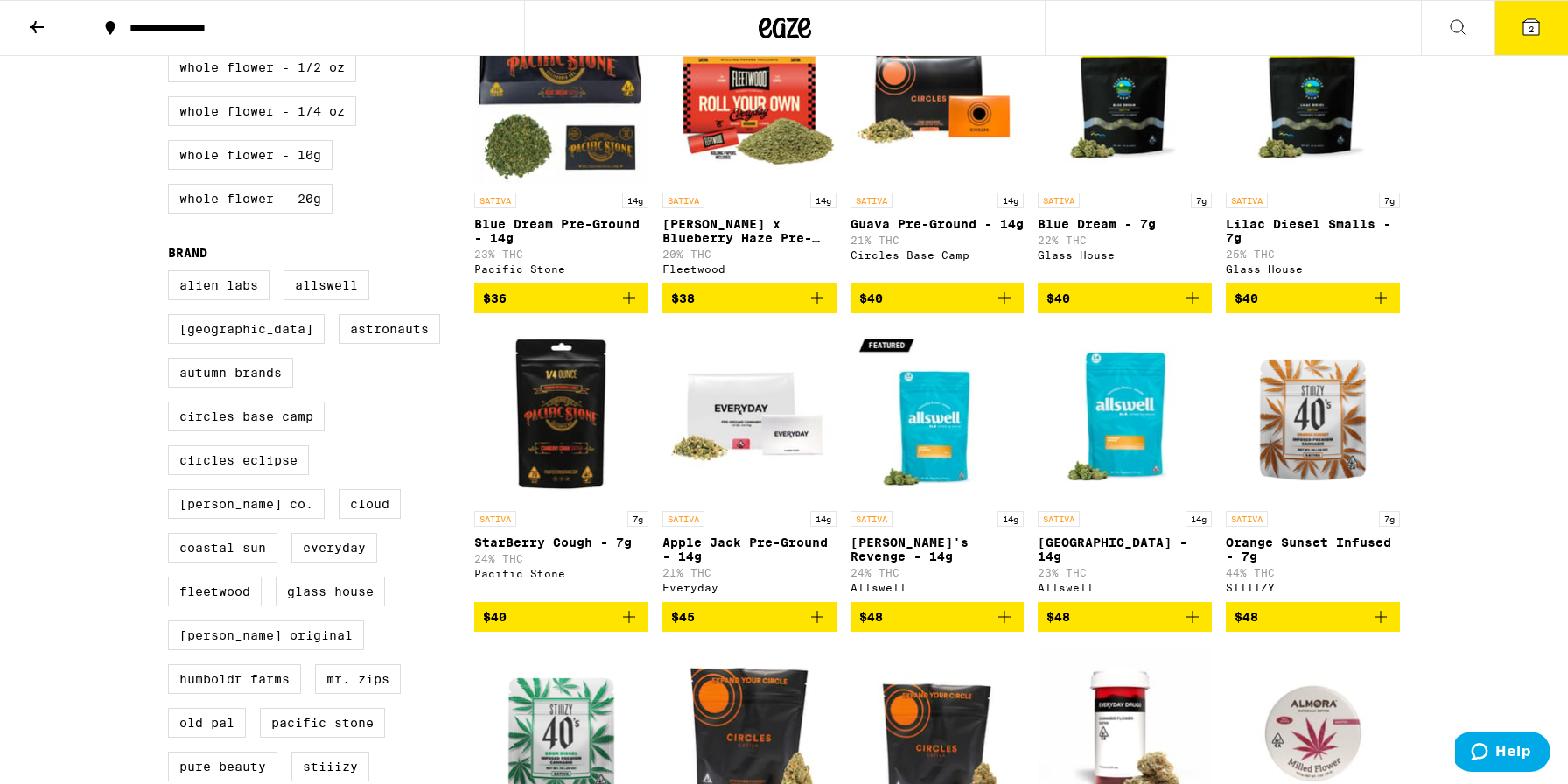
scroll to position [565, 0]
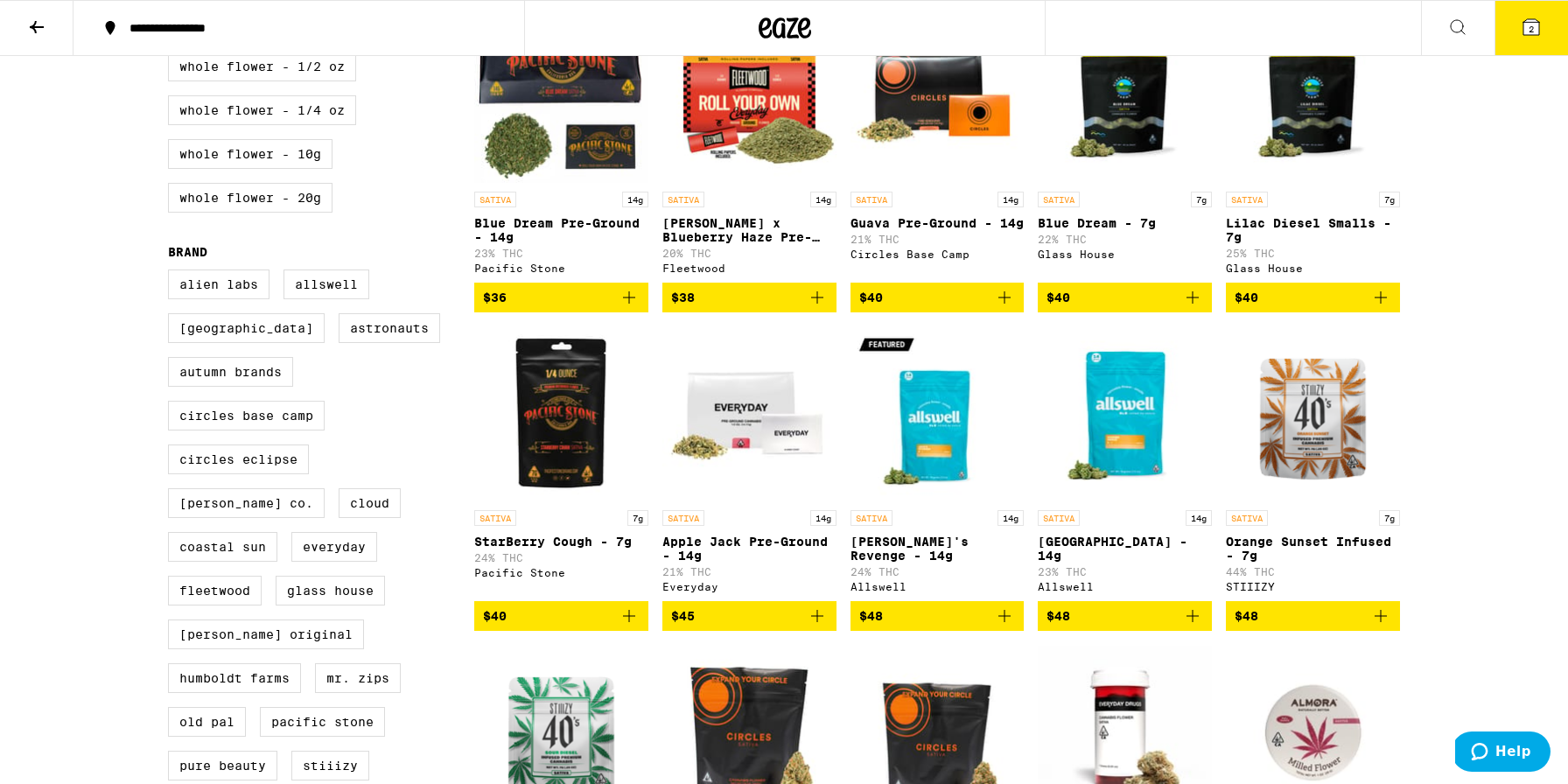
click at [1007, 622] on icon "Add to bag" at bounding box center [1005, 616] width 13 height 13
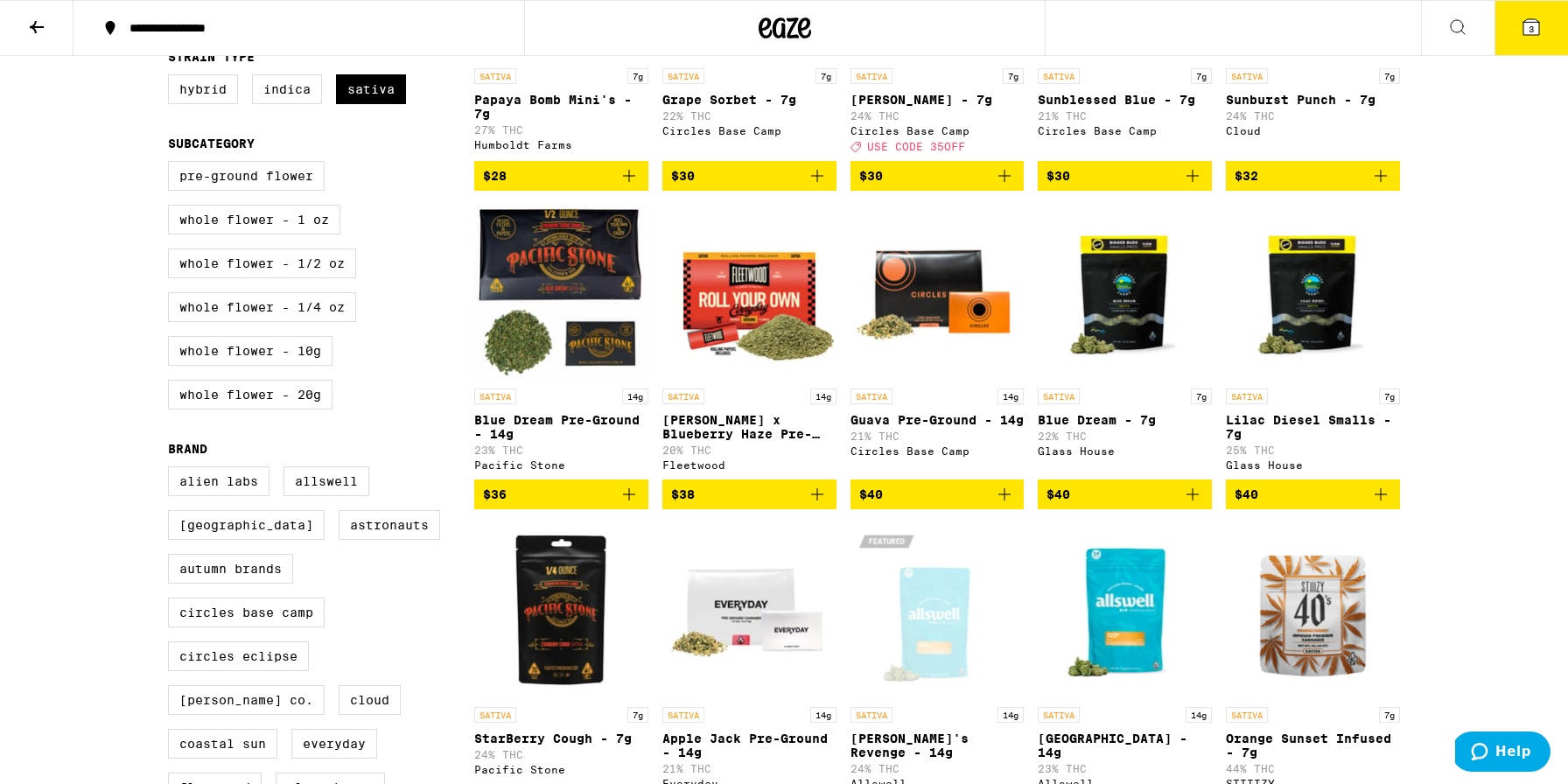
scroll to position [344, 0]
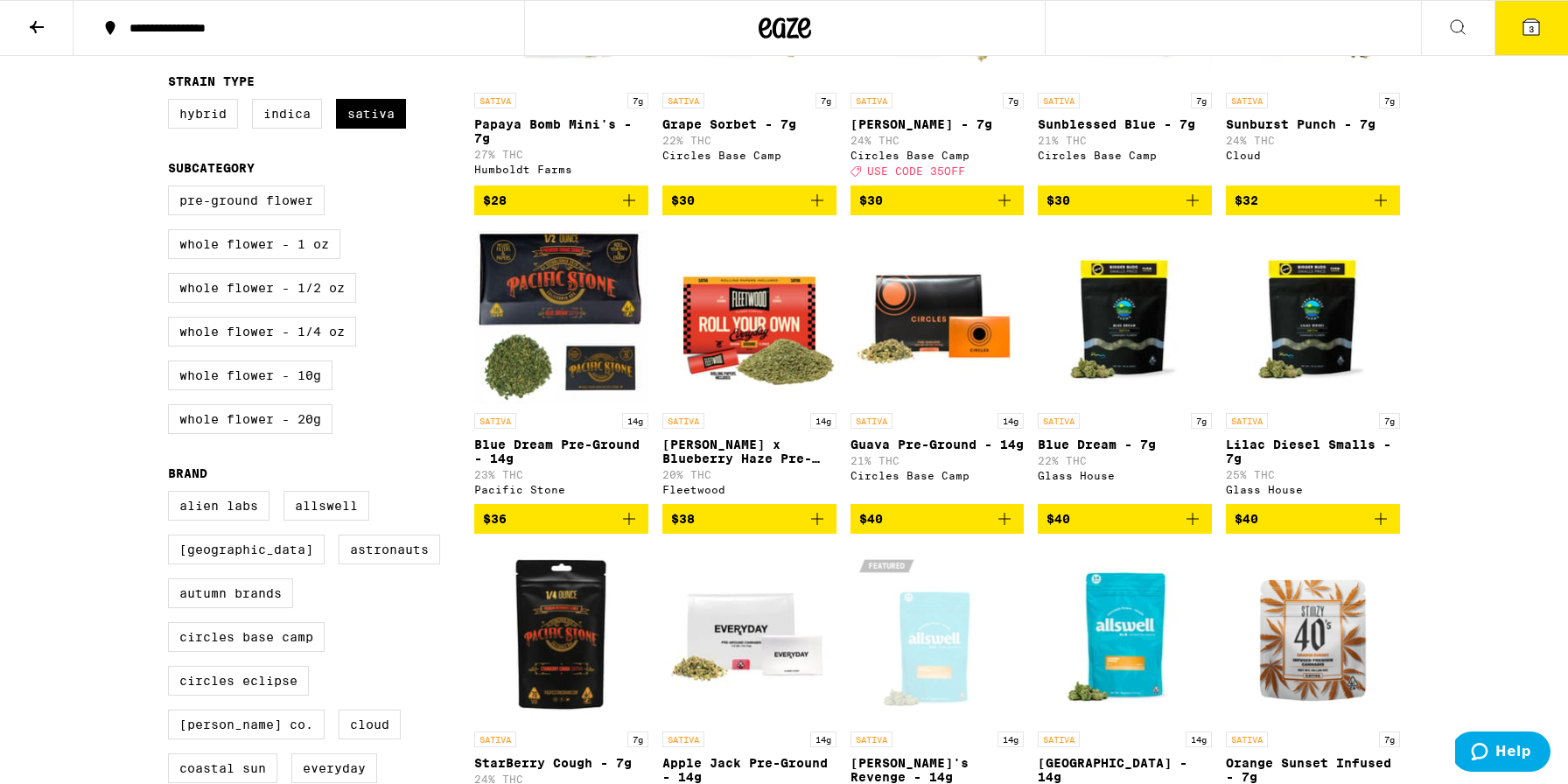
click at [1530, 19] on icon at bounding box center [1531, 26] width 15 height 15
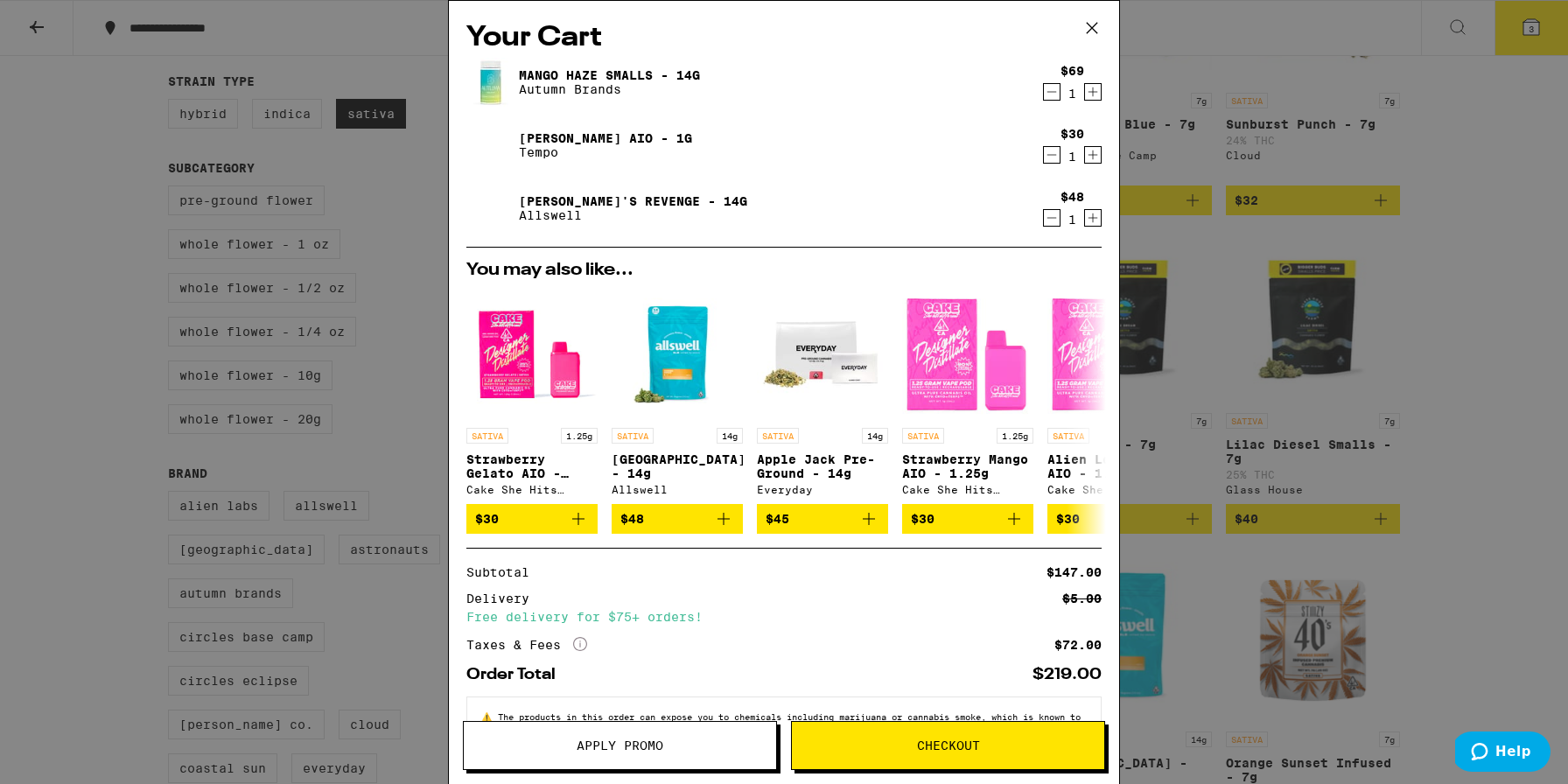
click at [1048, 92] on icon "Decrement" at bounding box center [1051, 91] width 15 height 21
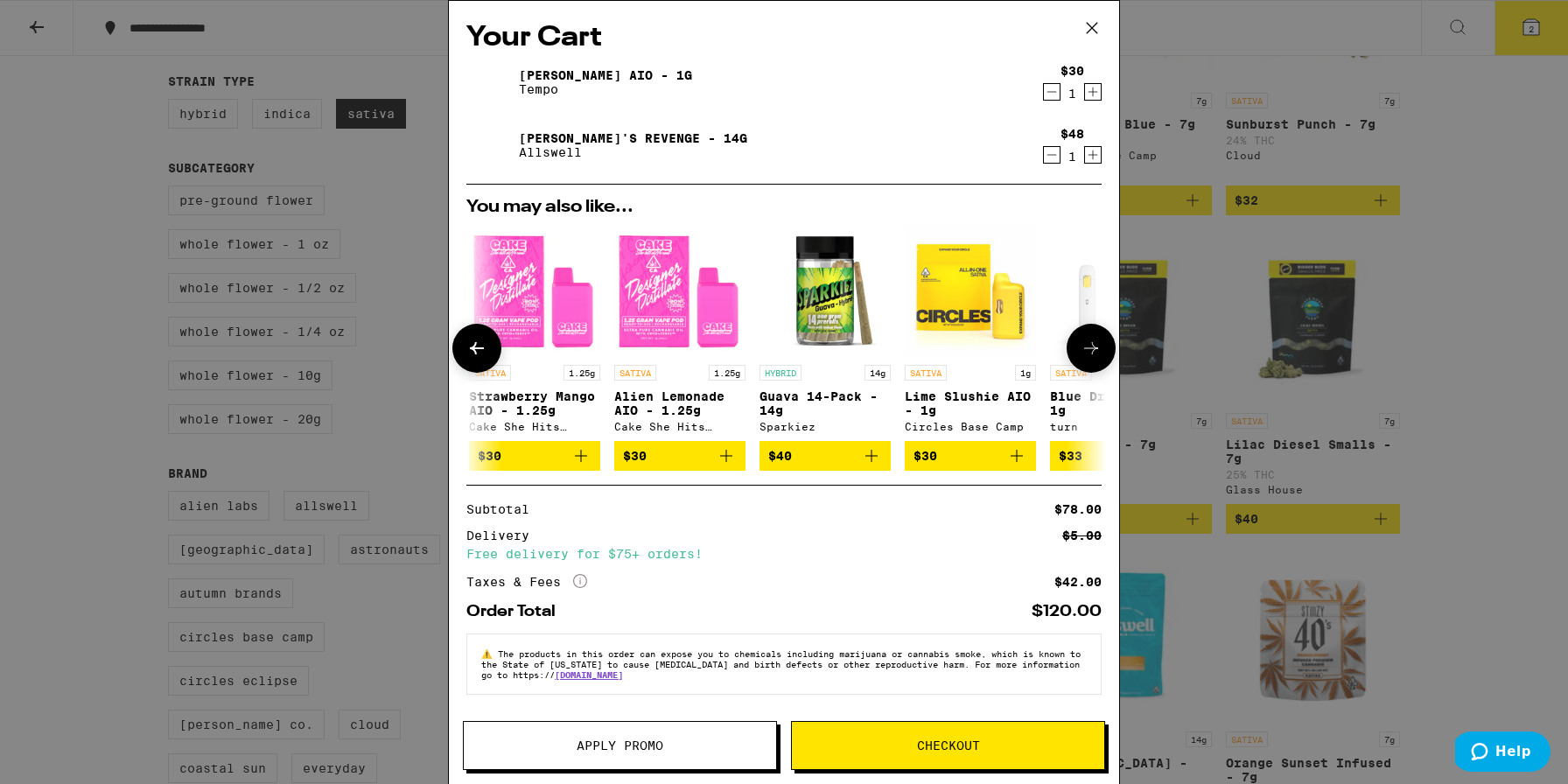
scroll to position [0, 438]
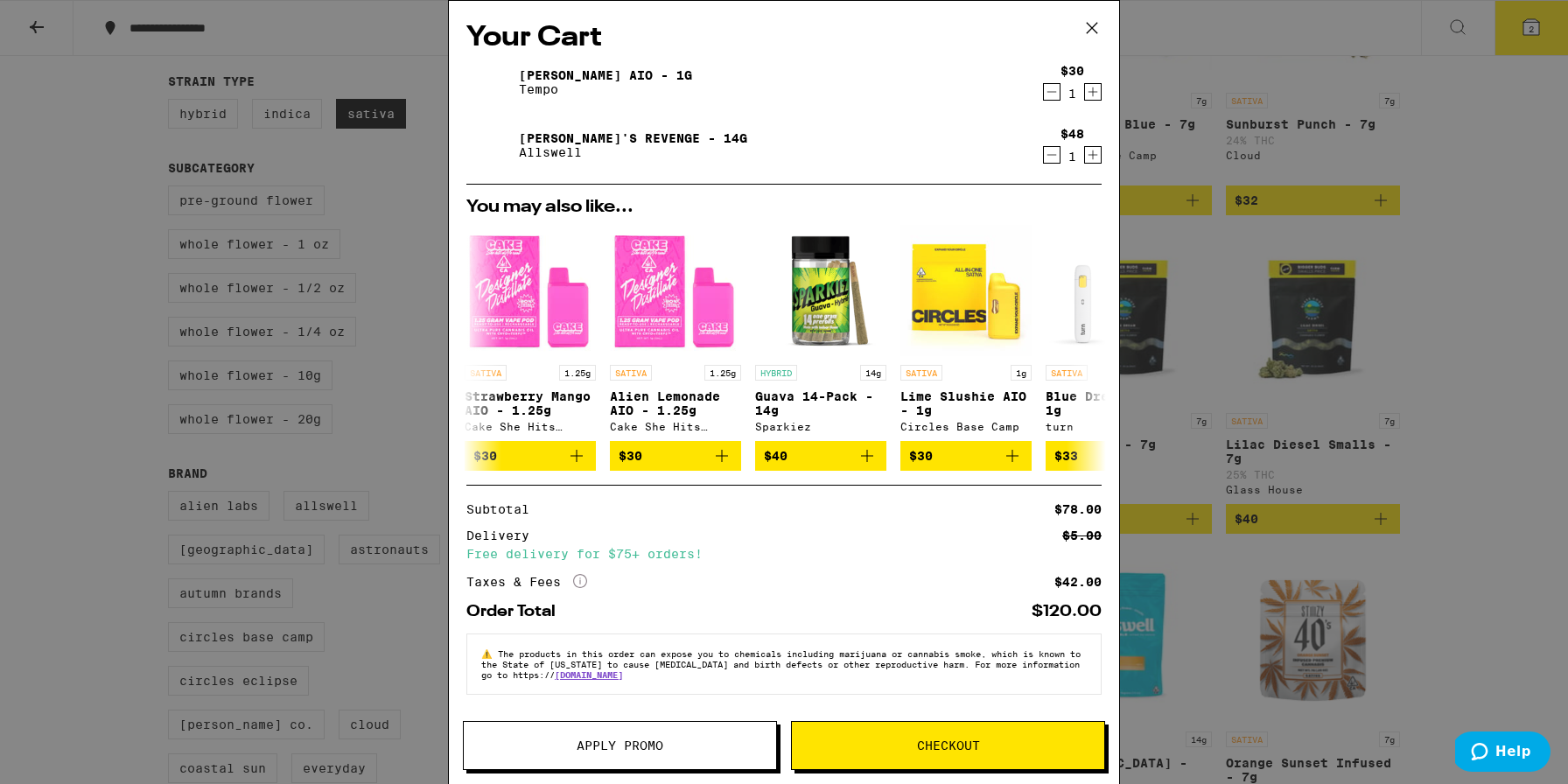
click at [1093, 19] on icon at bounding box center [1092, 27] width 26 height 26
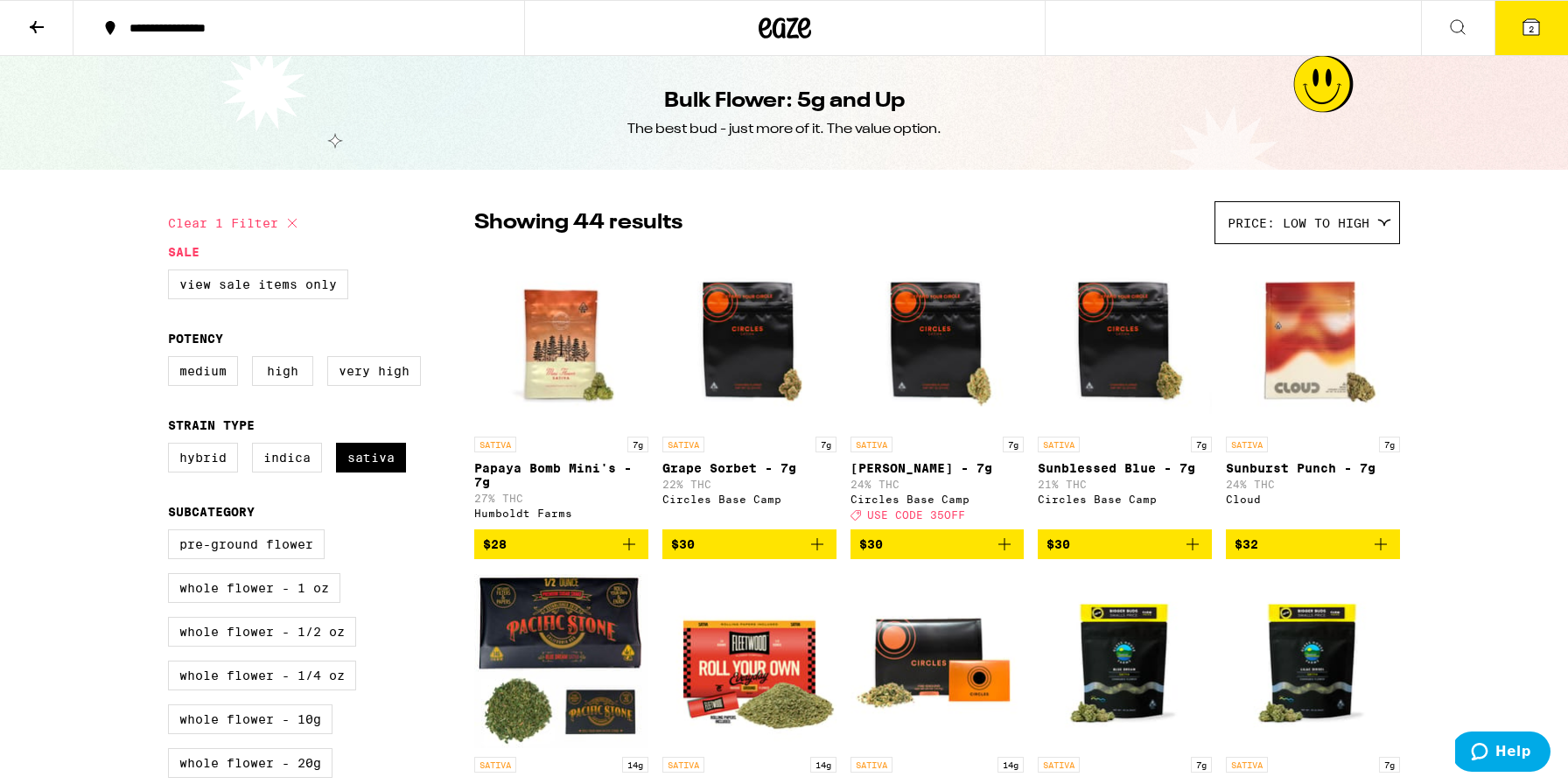
click at [18, 43] on button at bounding box center [36, 28] width 73 height 55
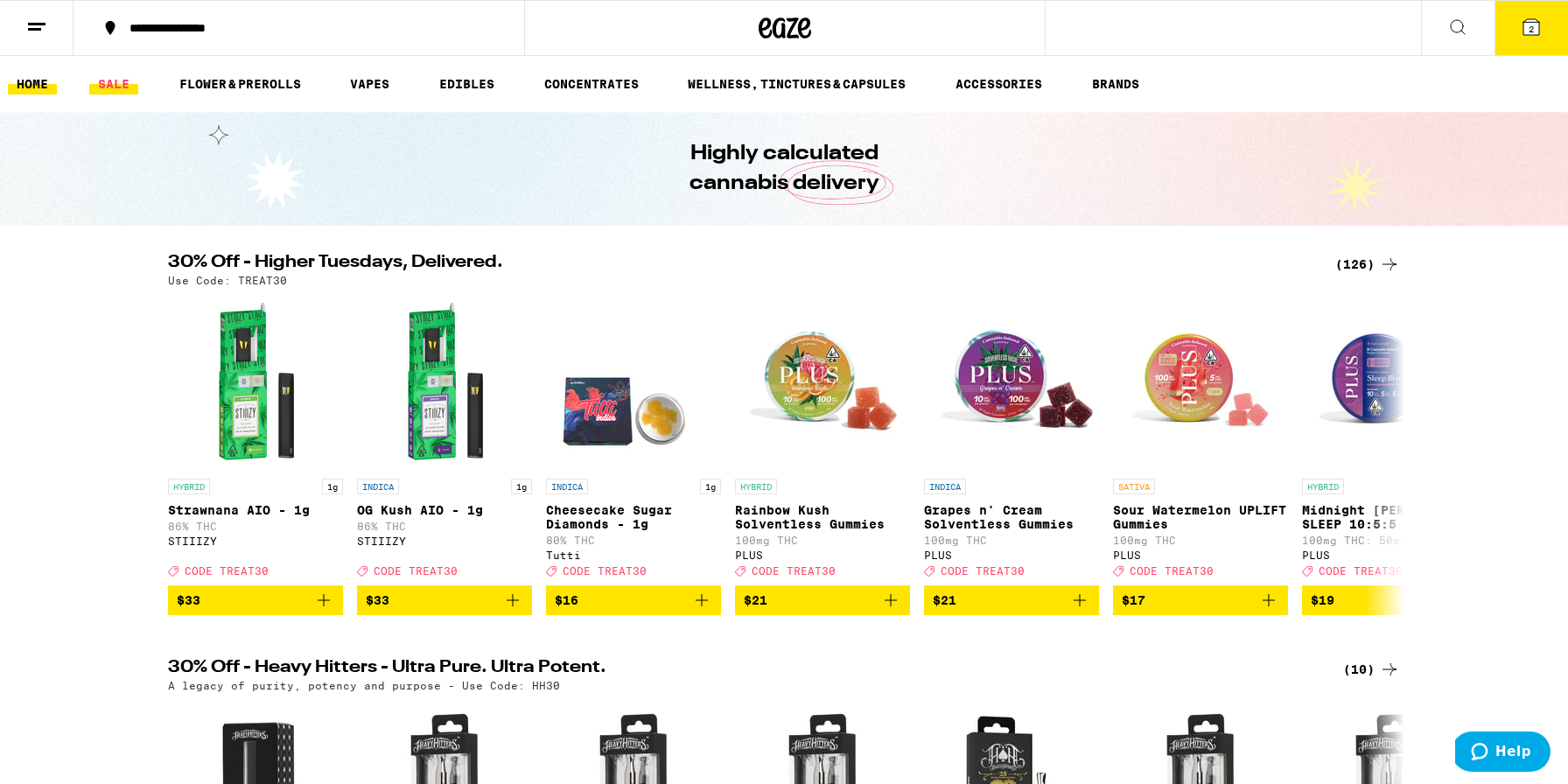
click at [119, 75] on link "SALE" at bounding box center [114, 83] width 49 height 21
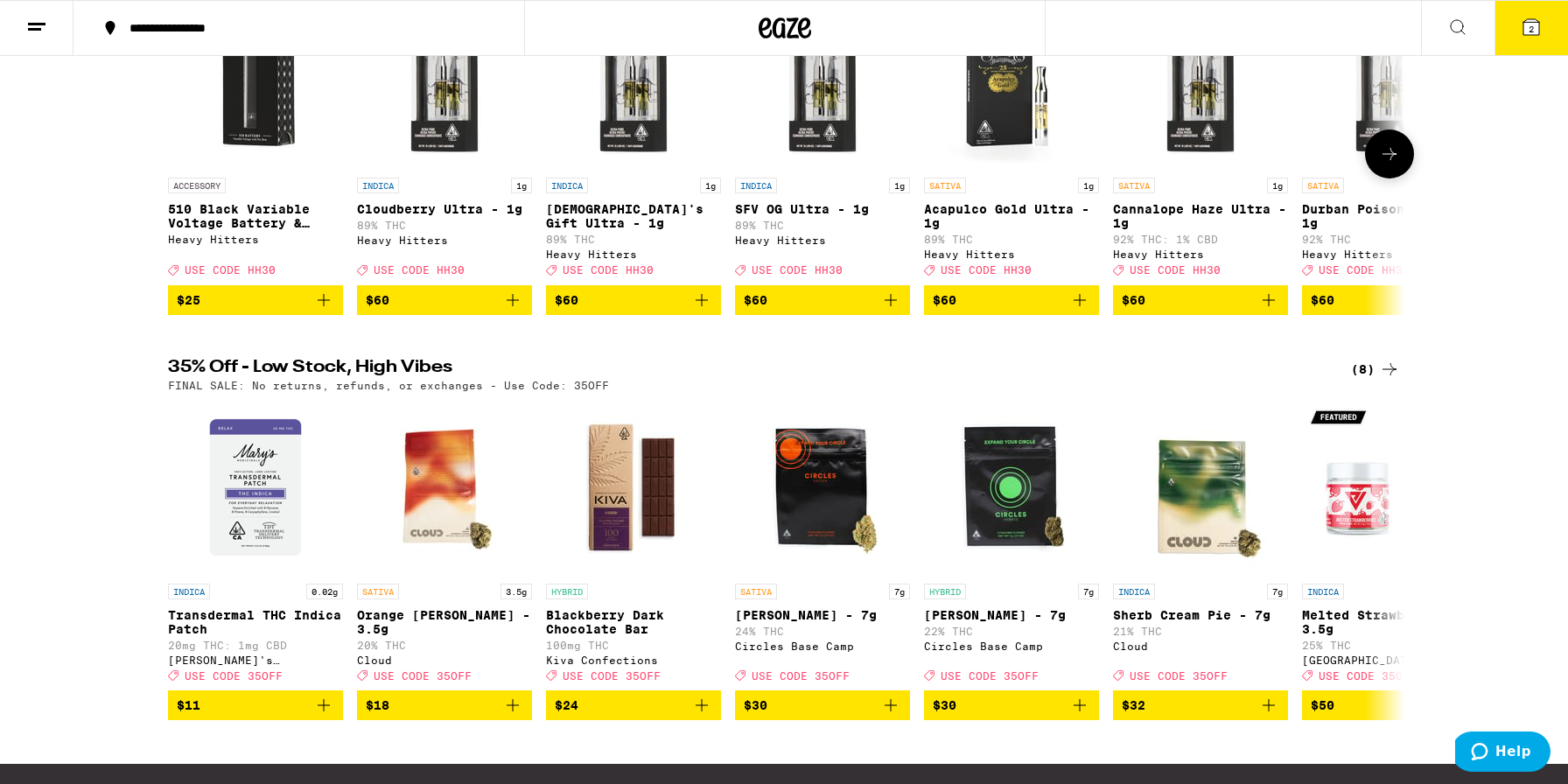
scroll to position [914, 0]
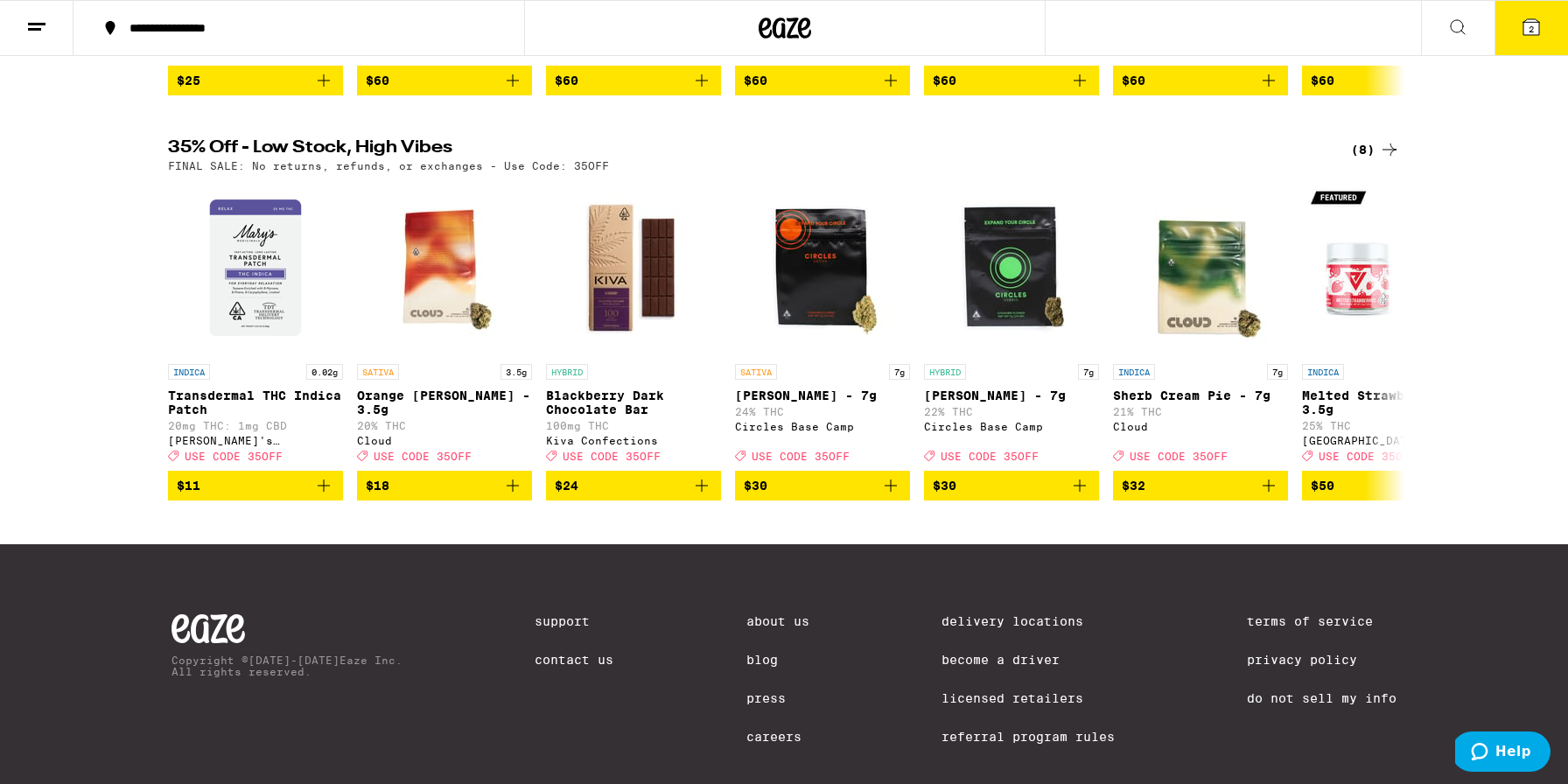
click at [1387, 160] on icon at bounding box center [1389, 149] width 21 height 21
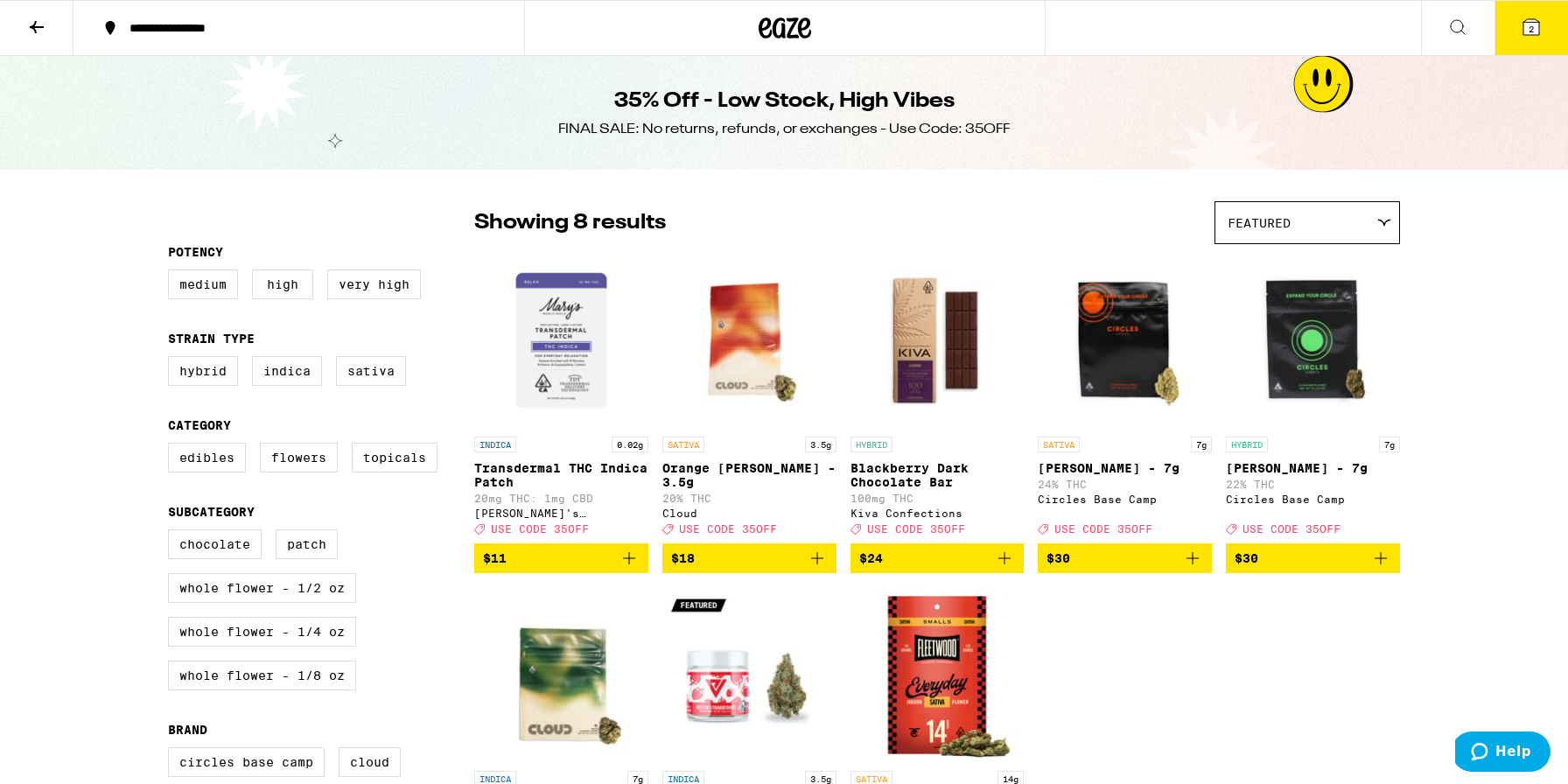
click at [35, 19] on icon at bounding box center [36, 26] width 21 height 21
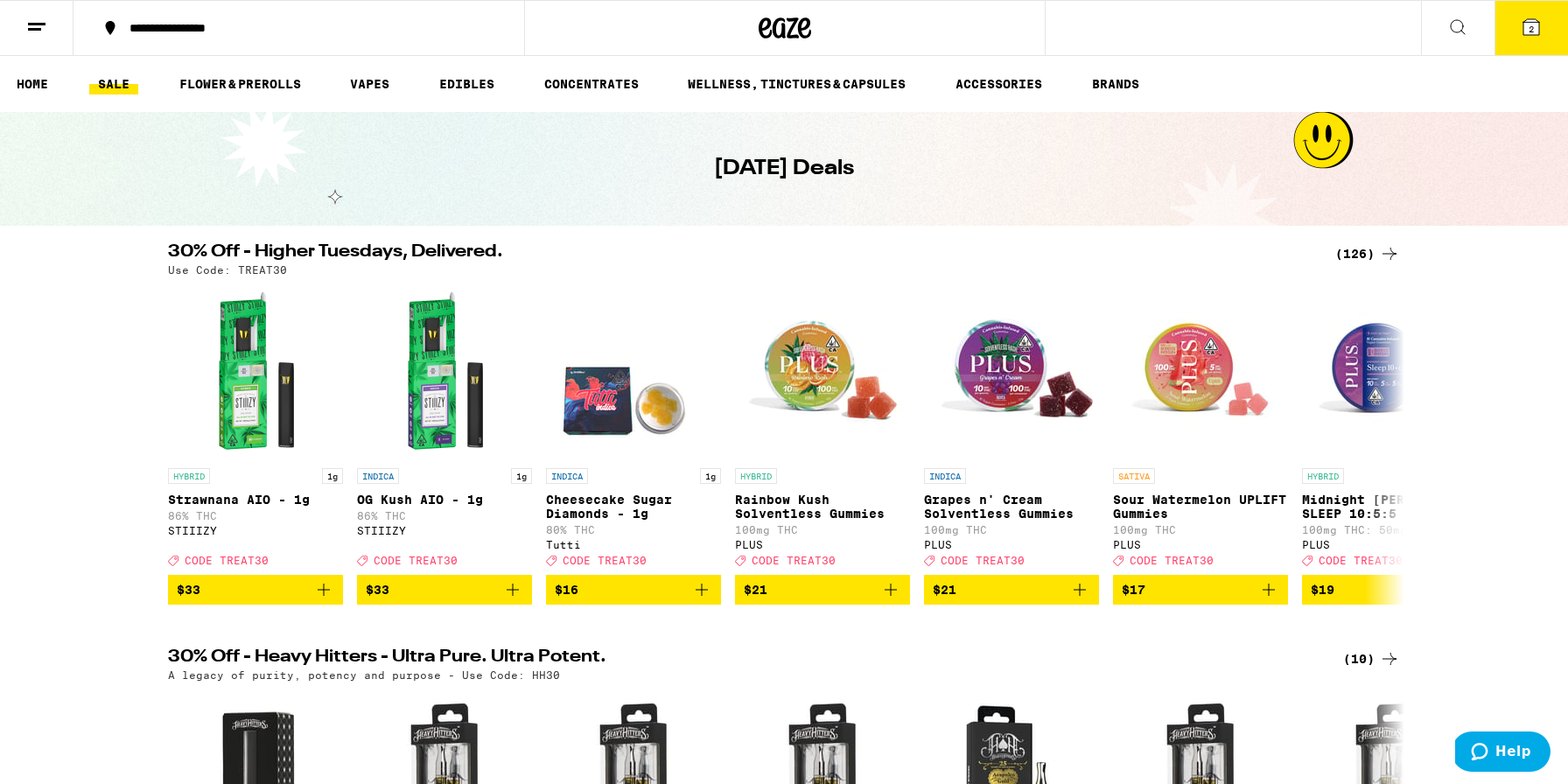
click at [1533, 24] on span "2" at bounding box center [1532, 29] width 5 height 11
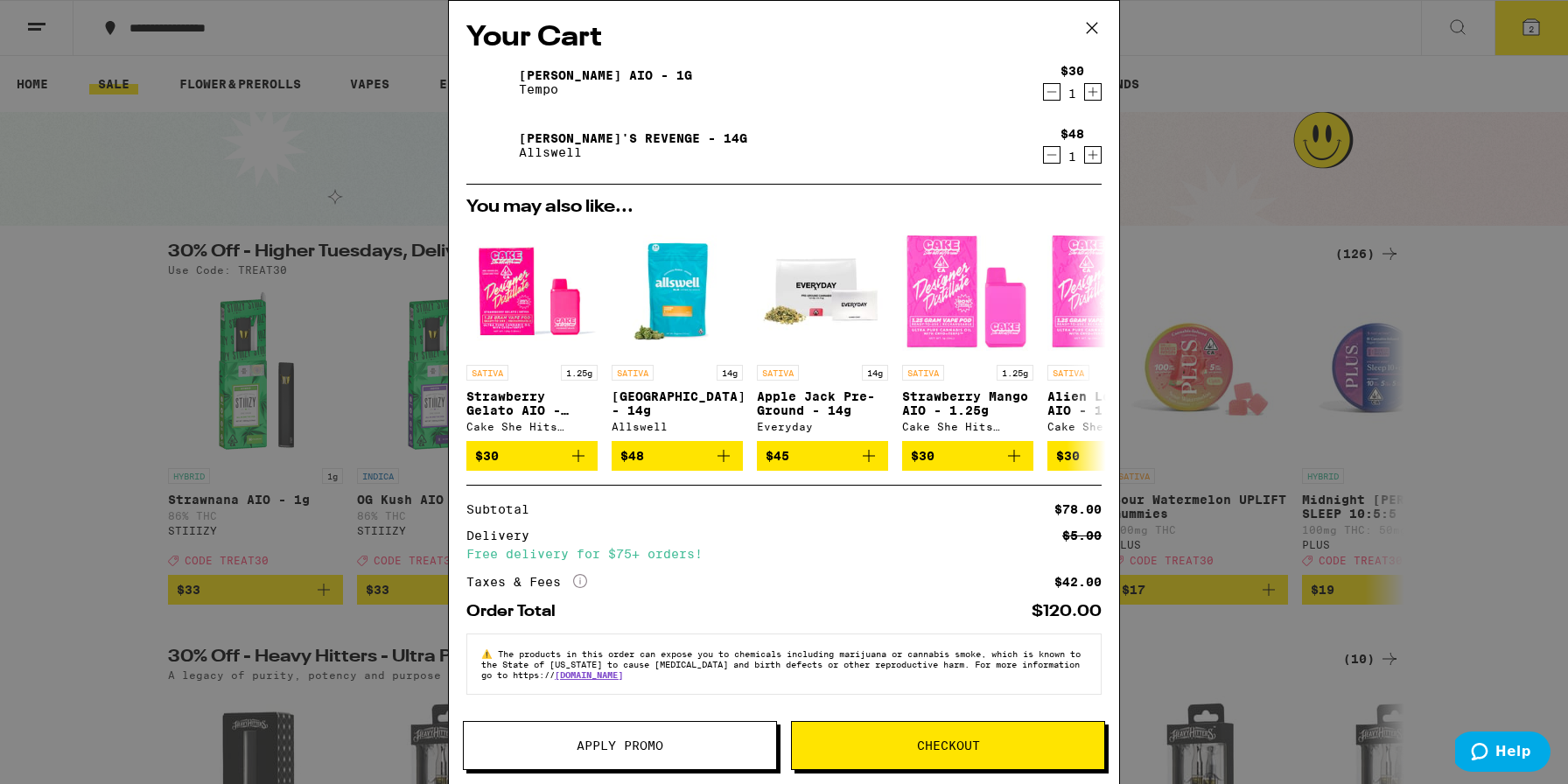
click at [661, 732] on button "Apply Promo" at bounding box center [620, 745] width 314 height 49
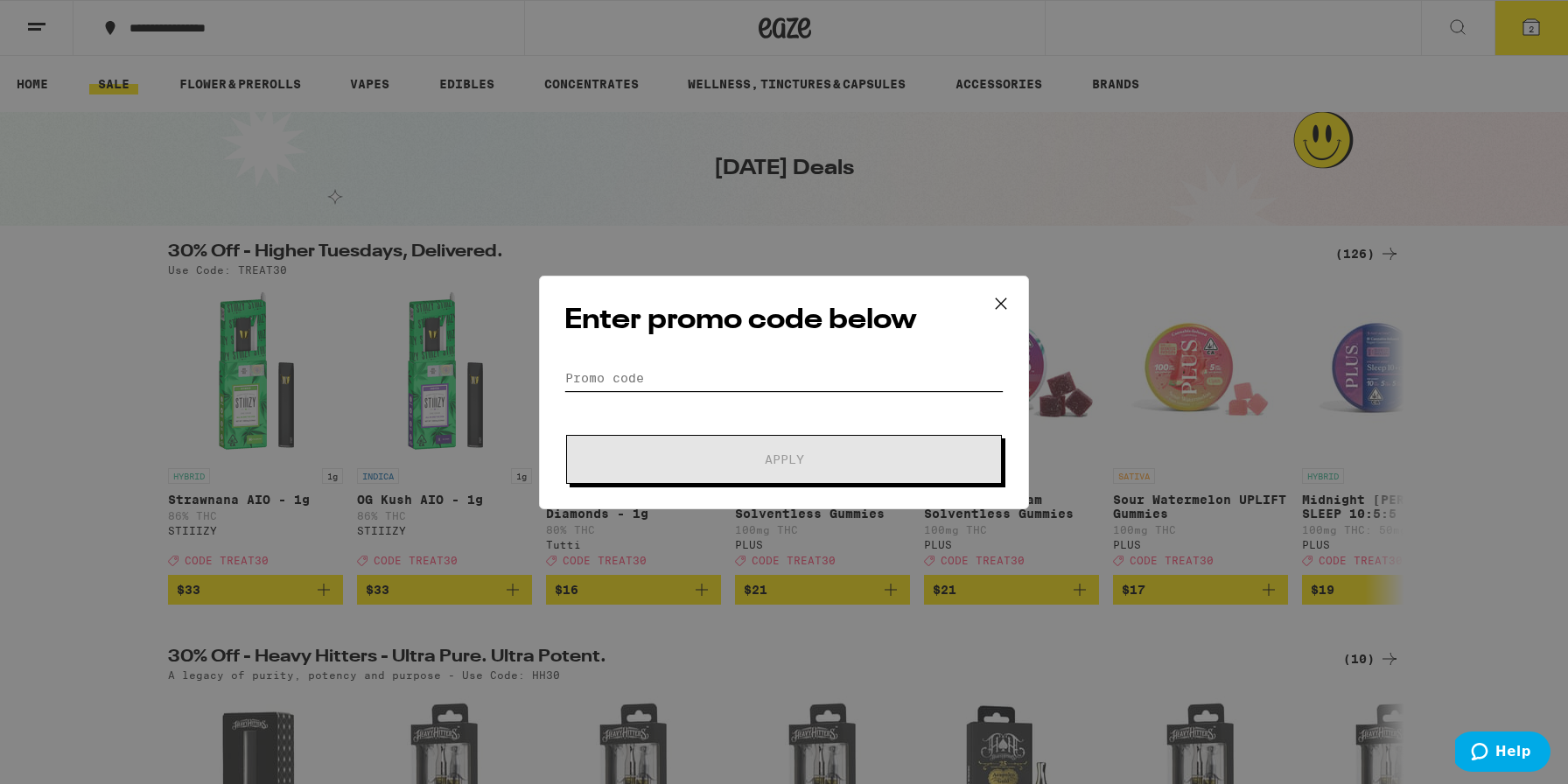
click at [661, 366] on input "Promo Code" at bounding box center [784, 378] width 439 height 26
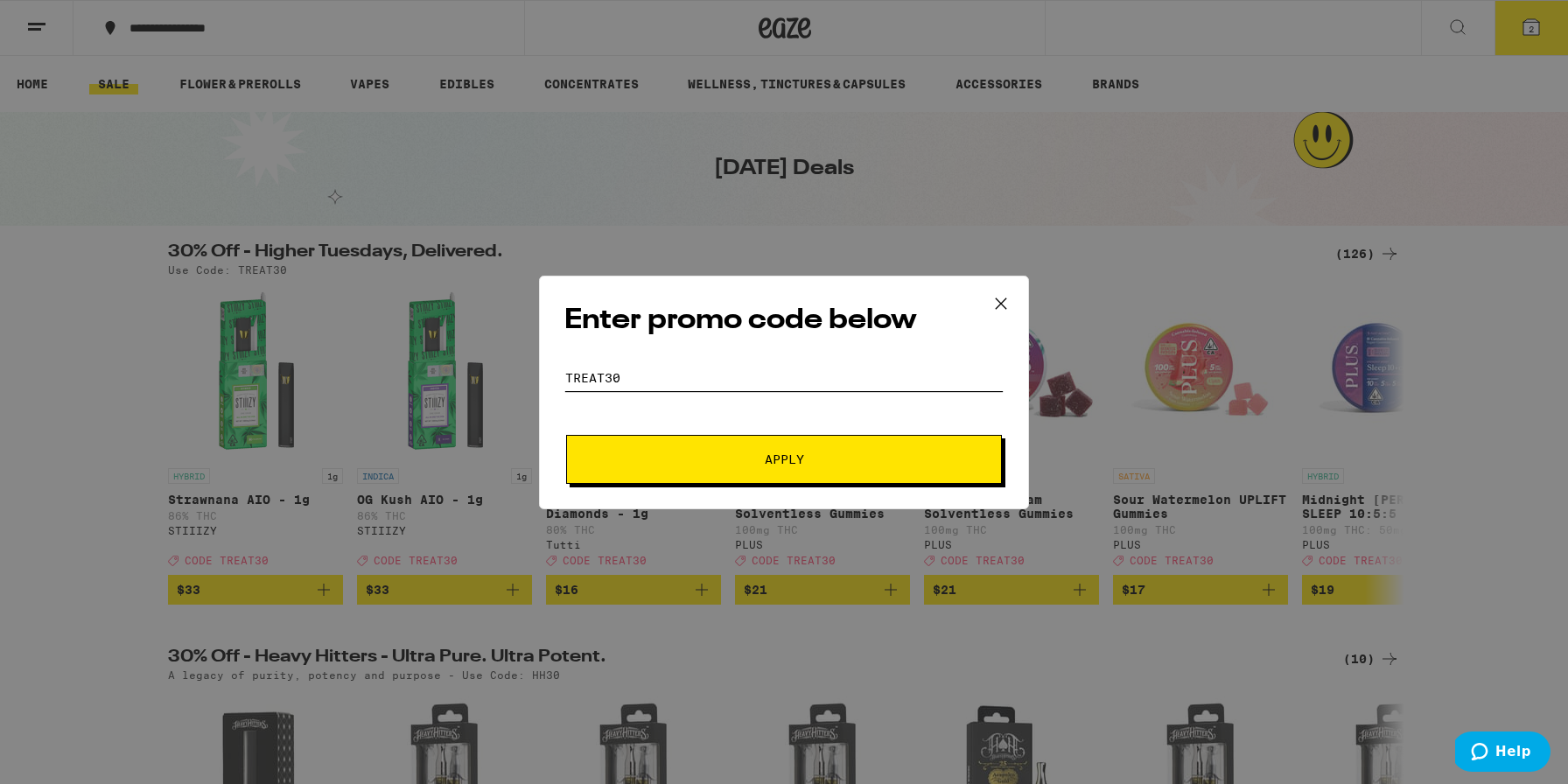
type input "treat30"
click at [664, 443] on button "Apply" at bounding box center [784, 459] width 436 height 49
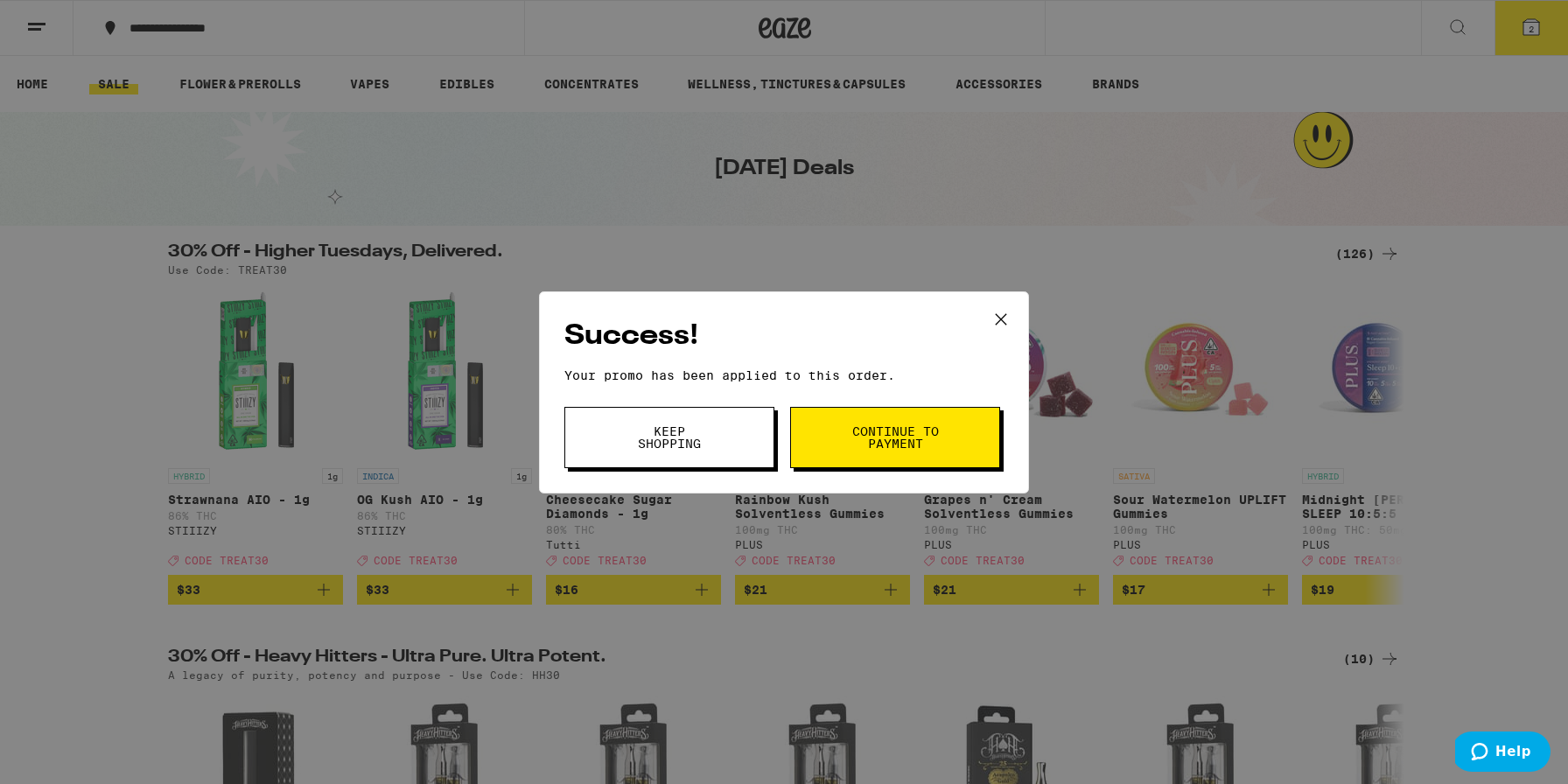
click at [856, 454] on button "Continue to payment" at bounding box center [895, 437] width 210 height 62
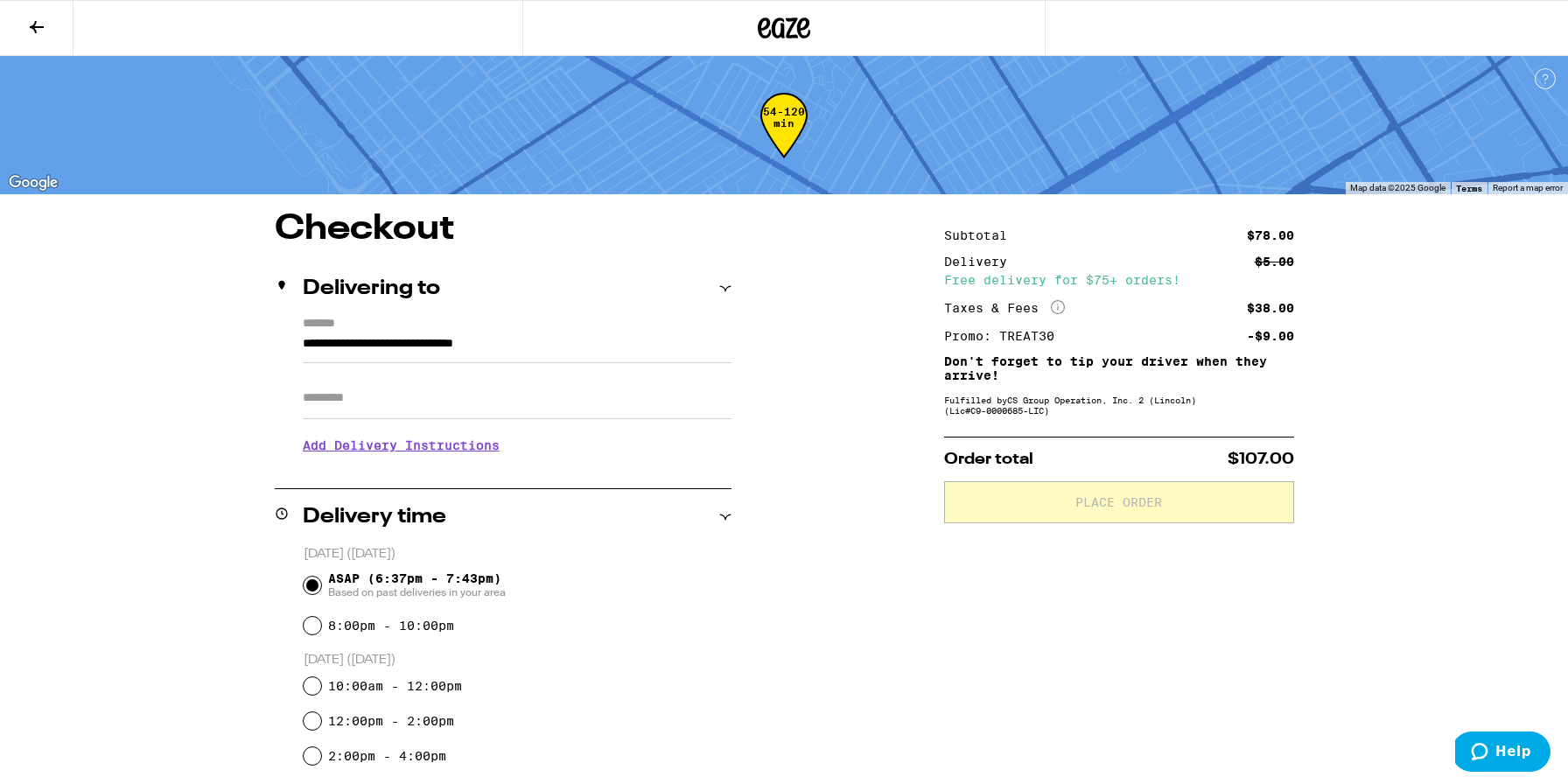
scroll to position [28, 0]
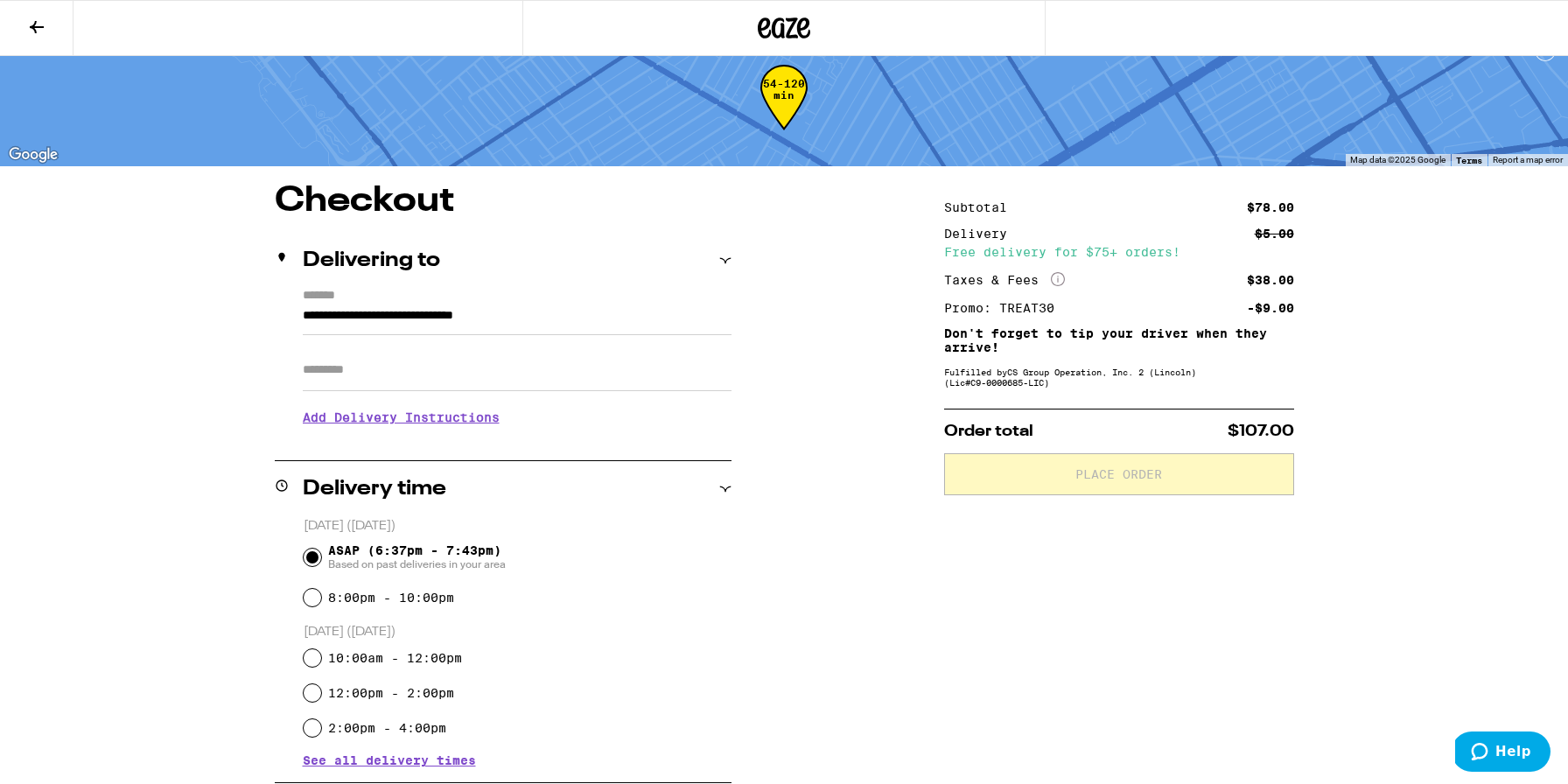
click at [339, 601] on label "8:00pm - 10:00pm" at bounding box center [390, 597] width 126 height 14
click at [322, 601] on input "8:00pm - 10:00pm" at bounding box center [312, 597] width 17 height 17
radio input "true"
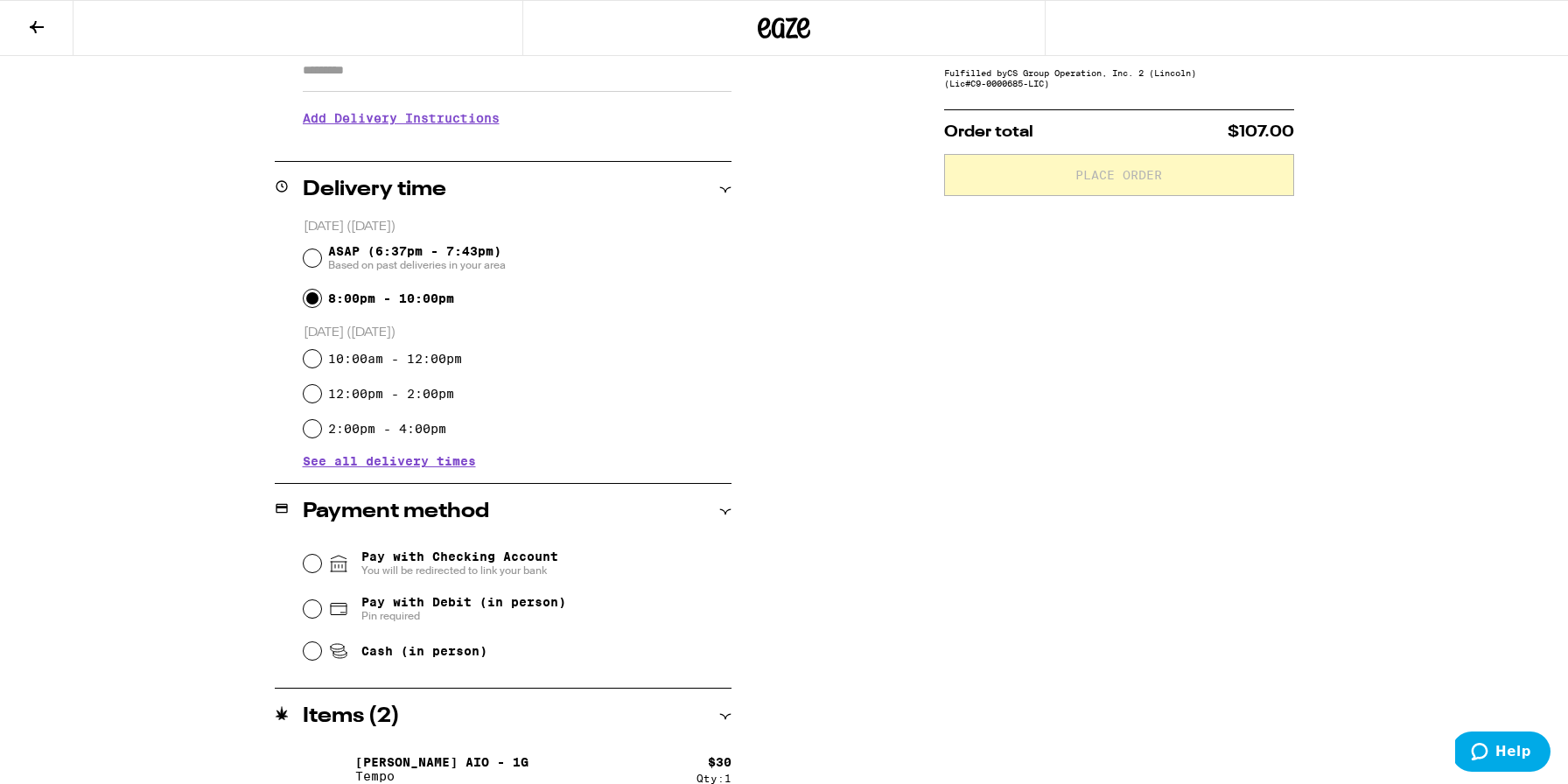
scroll to position [415, 0]
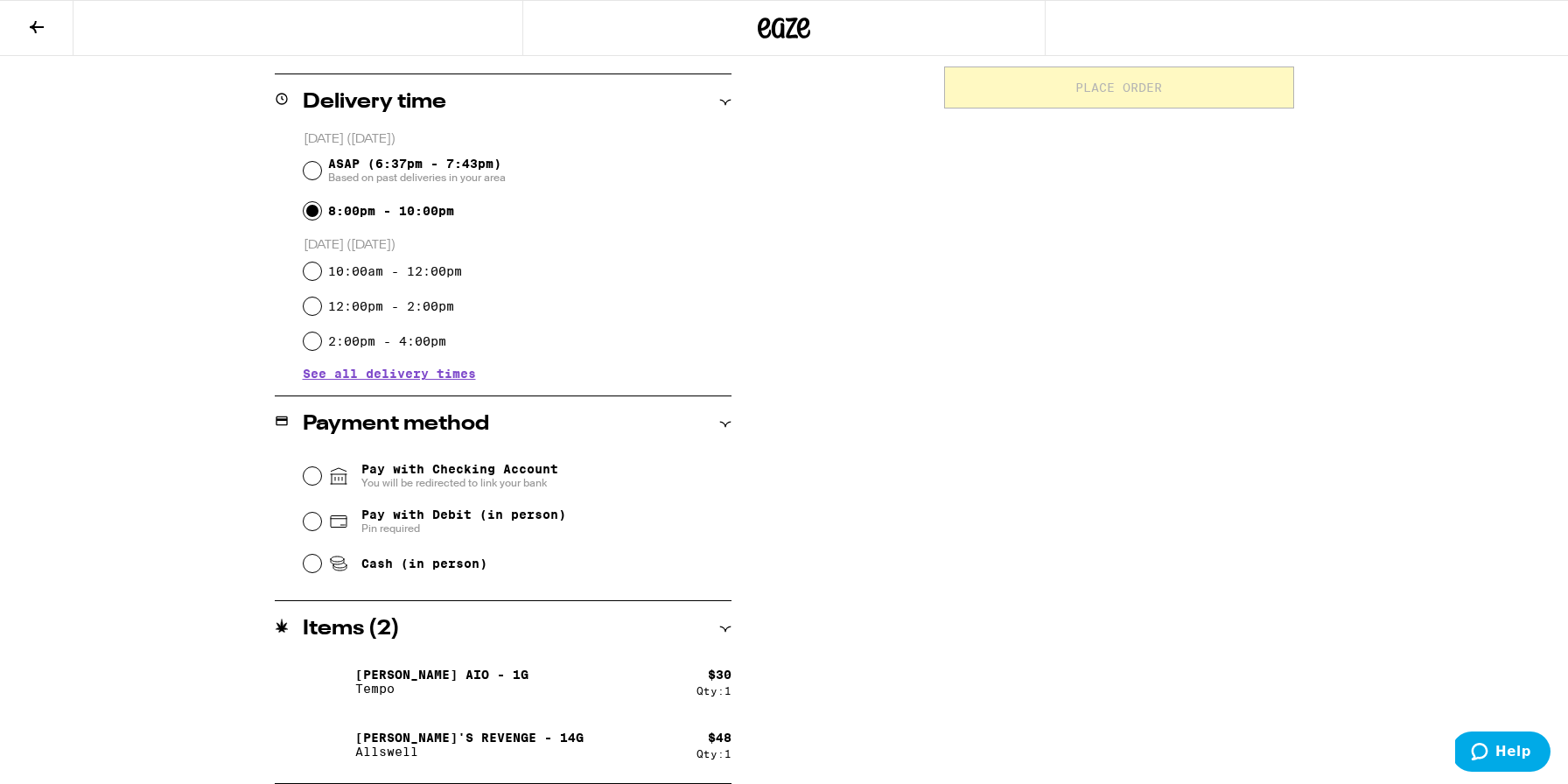
click at [441, 510] on span "Pay with Debit (in person)" at bounding box center [464, 513] width 205 height 14
click at [322, 512] on input "Pay with Debit (in person) Pin required" at bounding box center [312, 521] width 17 height 17
radio input "true"
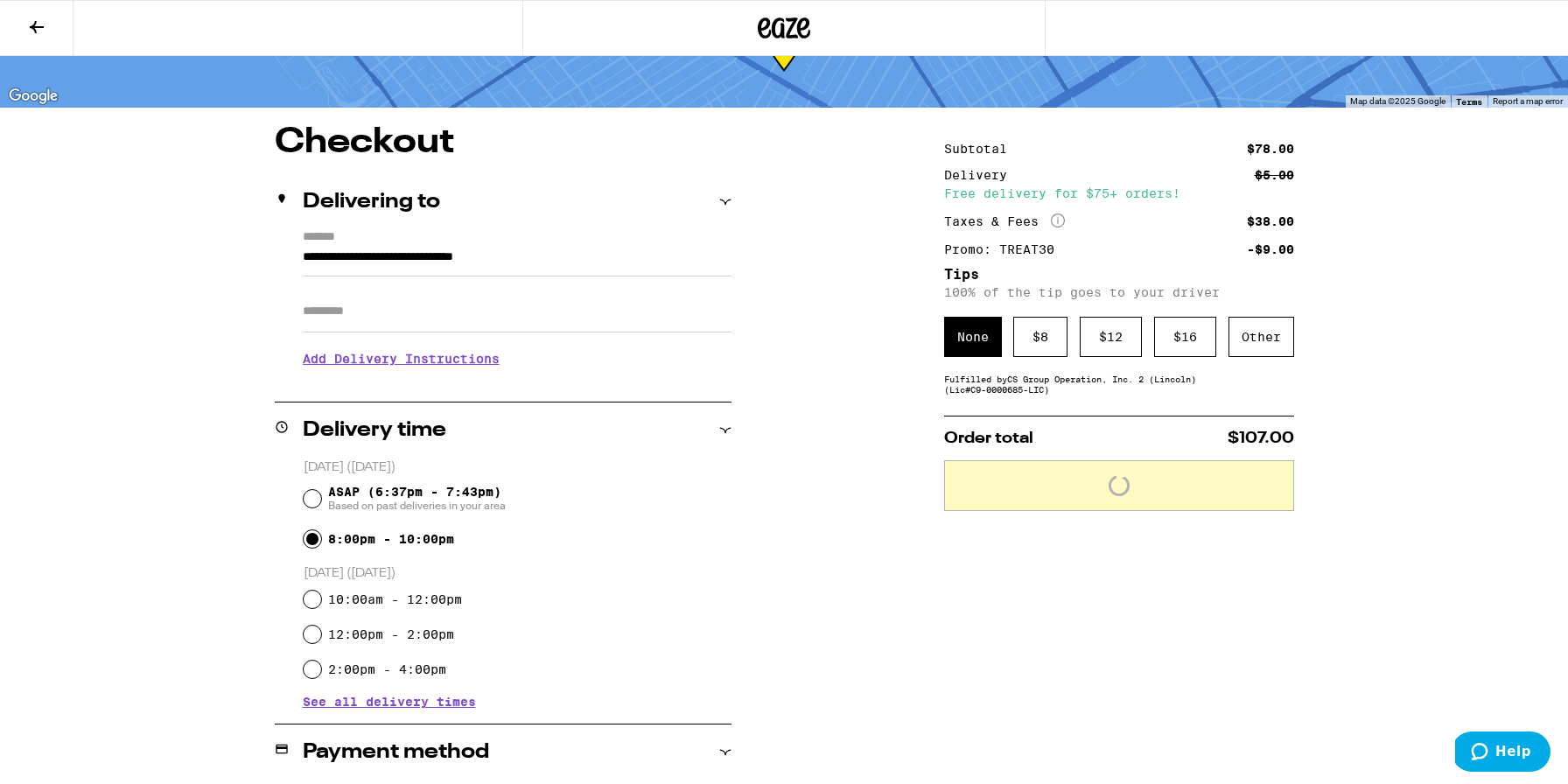
scroll to position [0, 0]
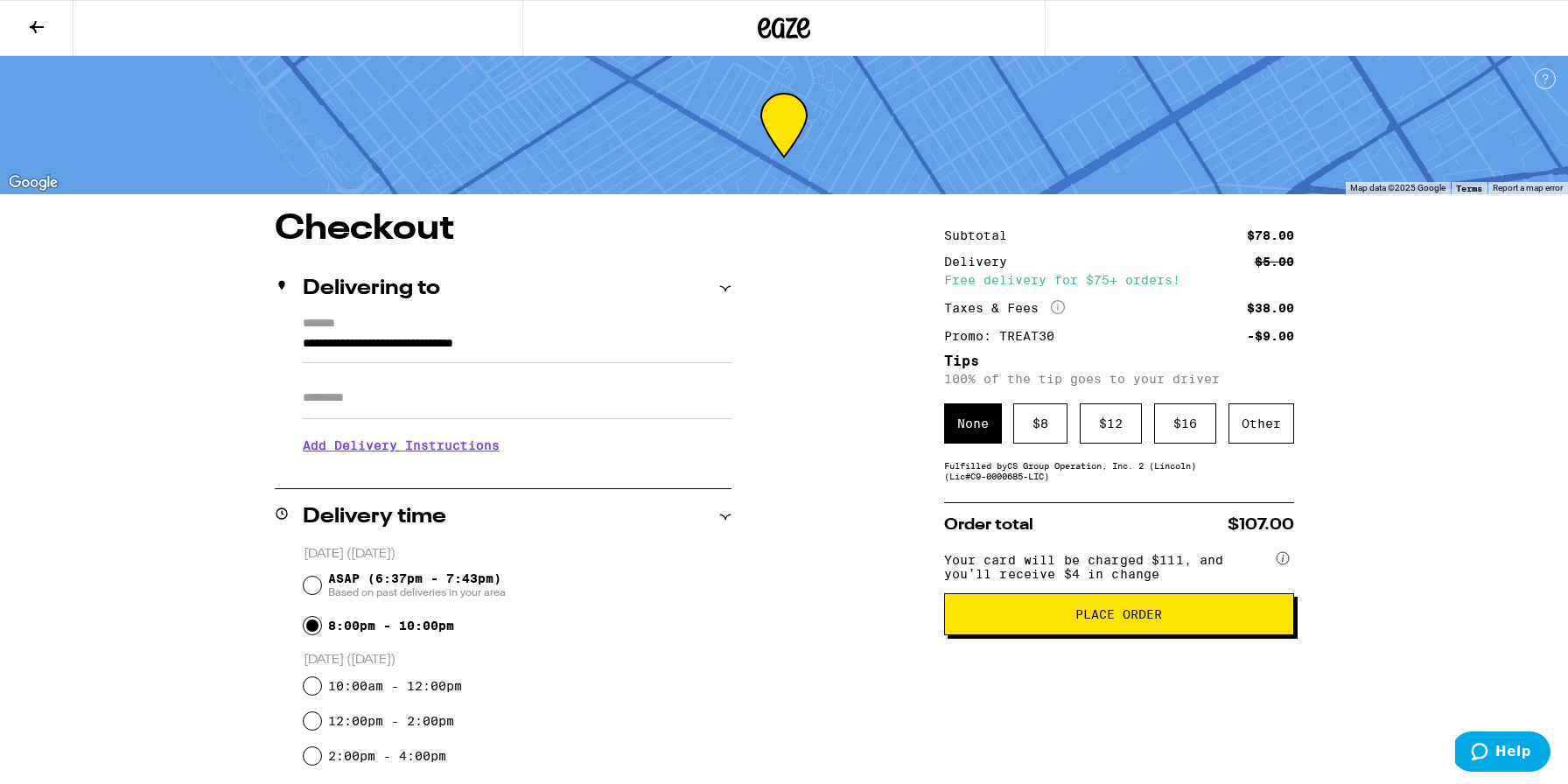
click at [1189, 635] on button "Place Order" at bounding box center [1119, 614] width 350 height 42
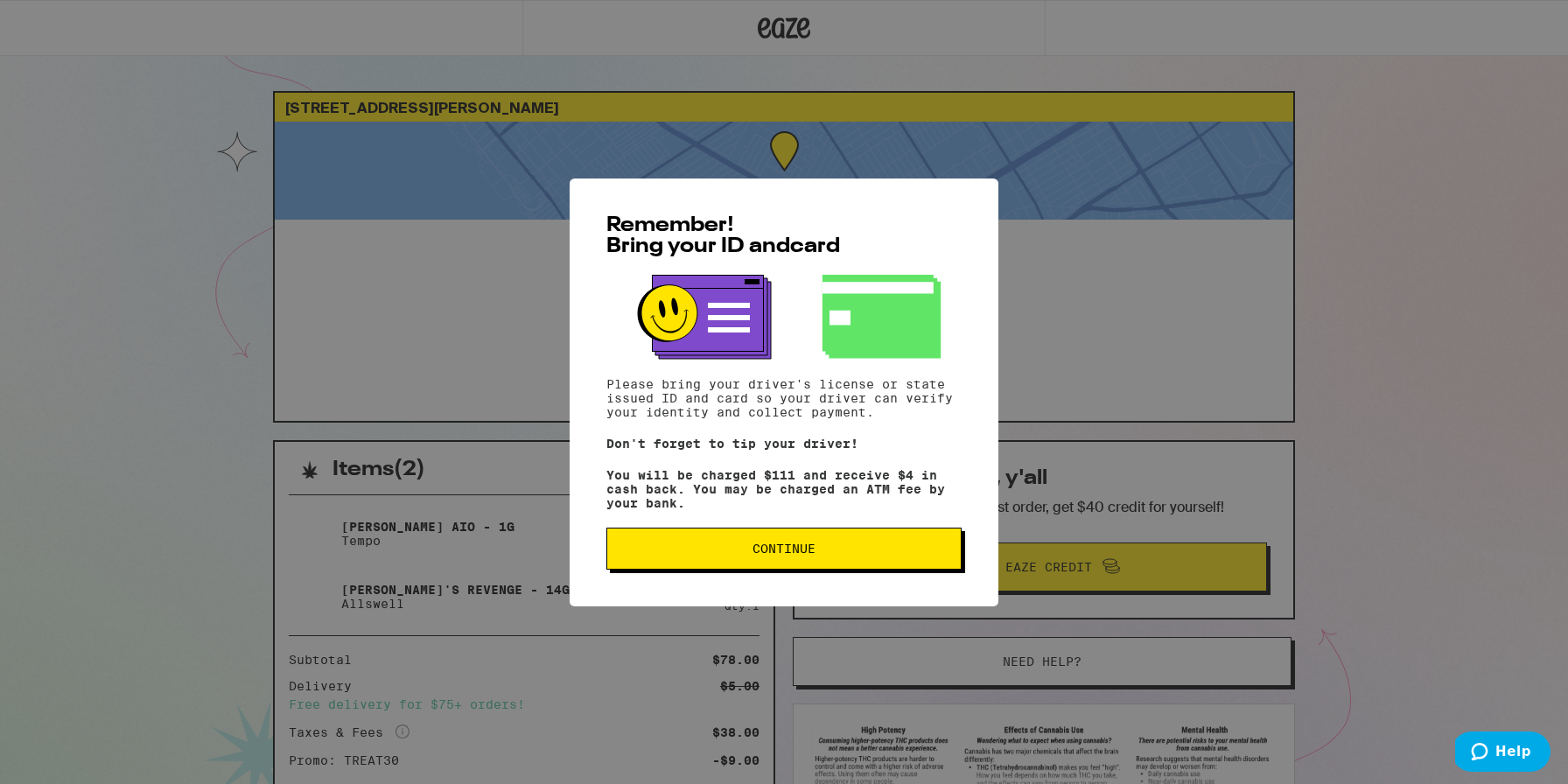
click at [823, 563] on button "Continue" at bounding box center [784, 549] width 355 height 42
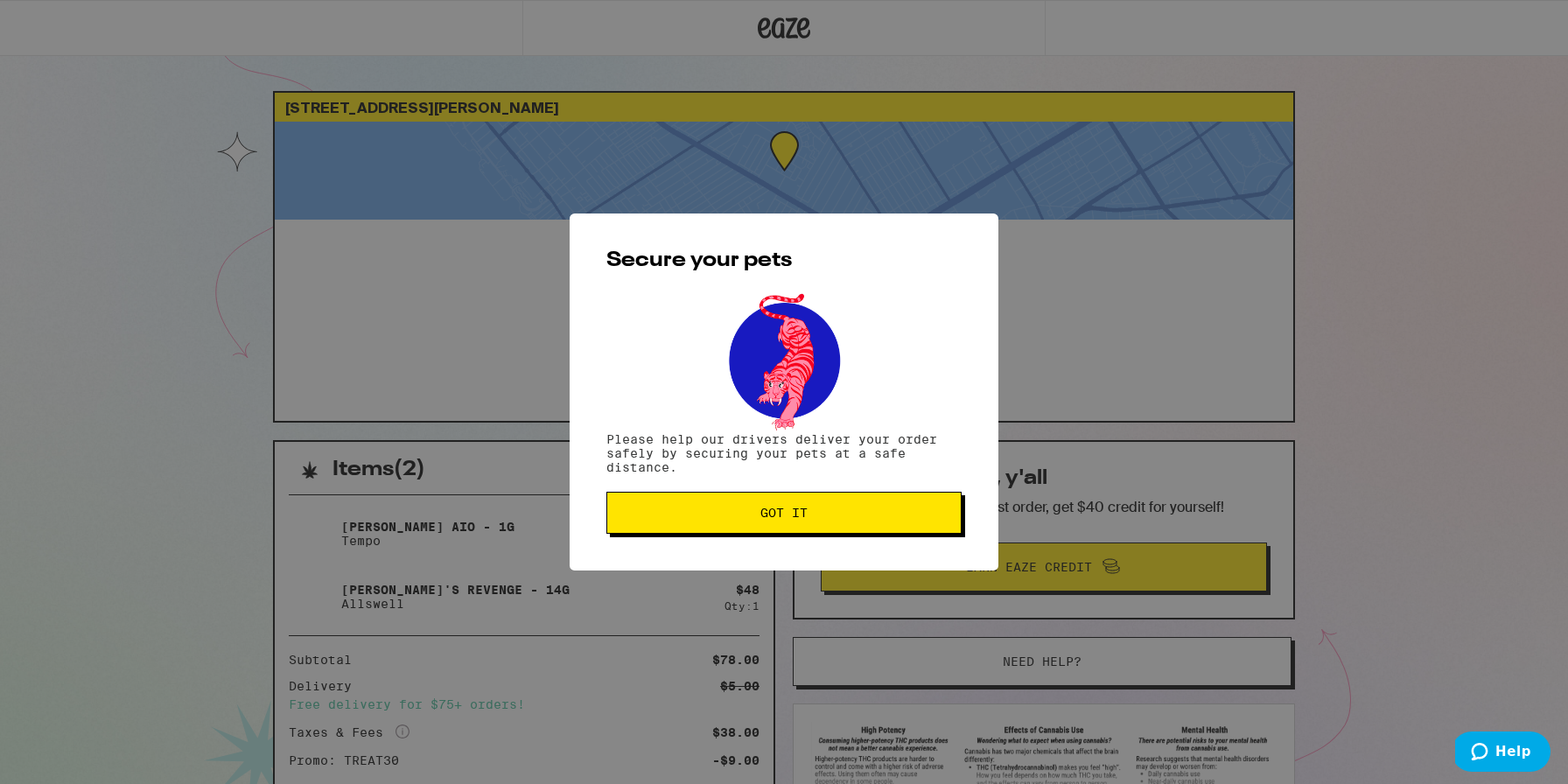
click at [720, 512] on span "Got it" at bounding box center [784, 512] width 325 height 13
